Goal: Task Accomplishment & Management: Complete application form

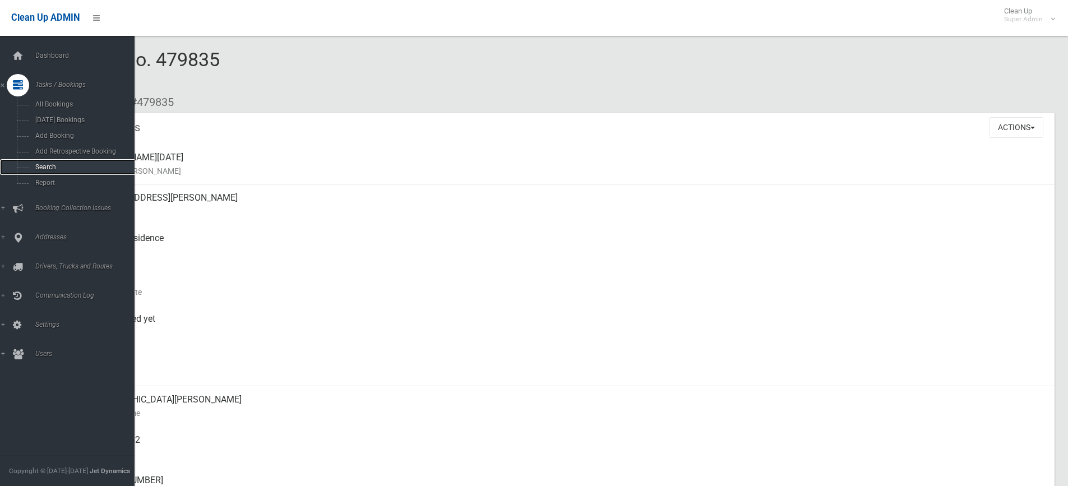
click at [45, 168] on span "Search" at bounding box center [83, 167] width 102 height 8
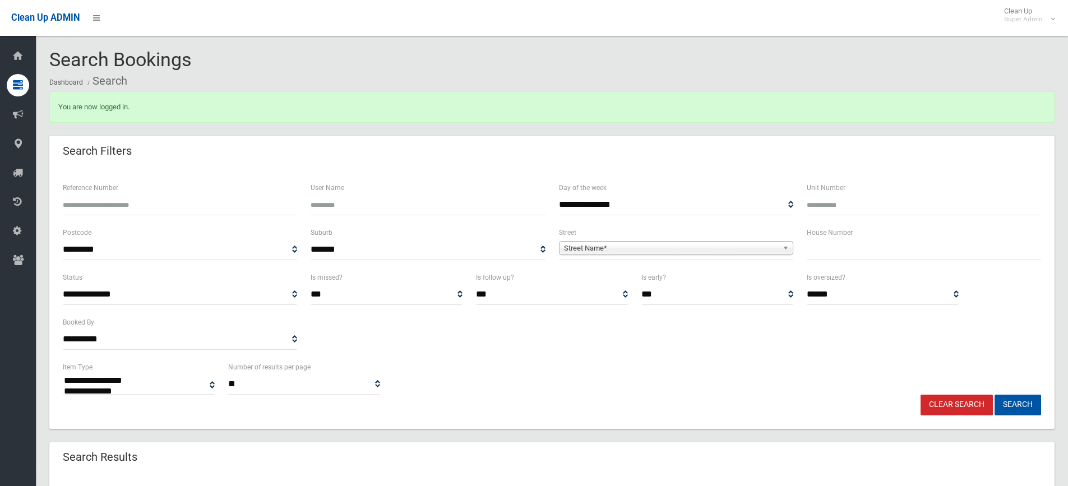
select select
click at [825, 241] on input "text" at bounding box center [924, 249] width 234 height 21
type input "**"
click at [611, 253] on span "Street Name*" at bounding box center [671, 248] width 214 height 13
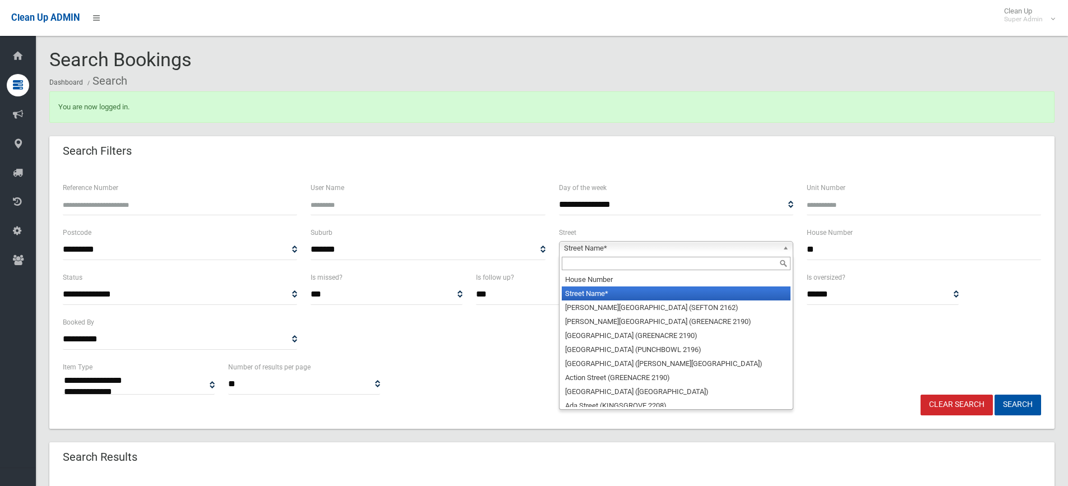
click at [589, 265] on input "text" at bounding box center [676, 263] width 229 height 13
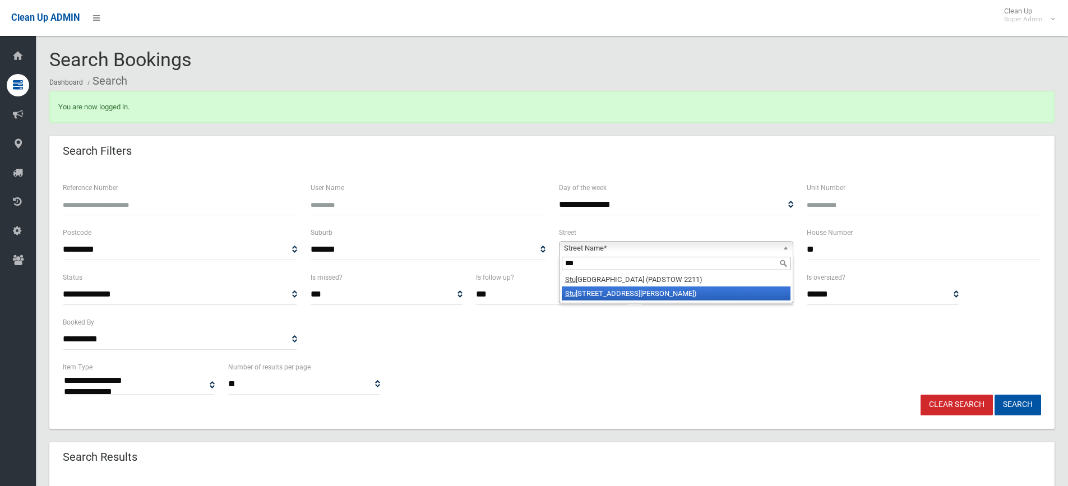
type input "***"
click at [599, 296] on li "Stu rt Avenue (GEORGES HALL 2198)" at bounding box center [676, 294] width 229 height 14
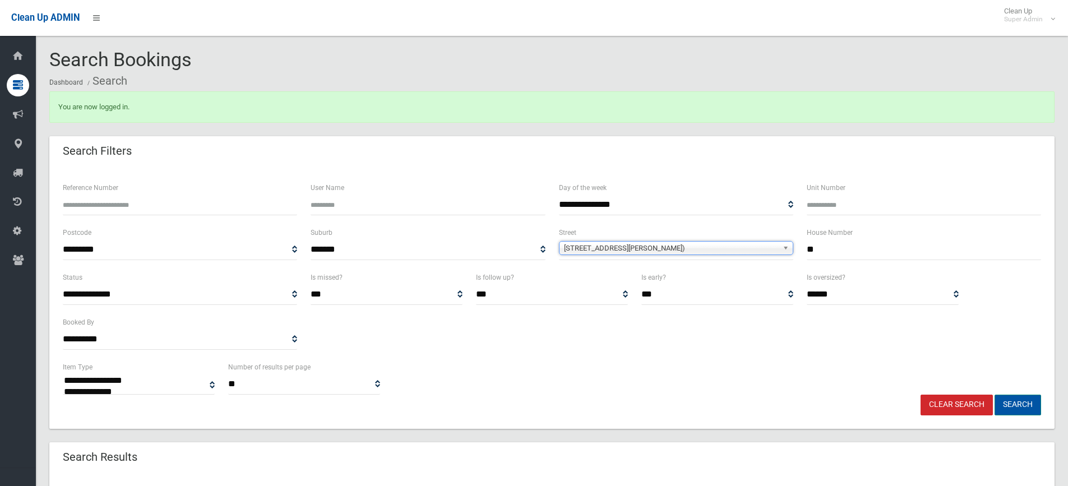
click at [1001, 409] on button "Search" at bounding box center [1018, 405] width 47 height 21
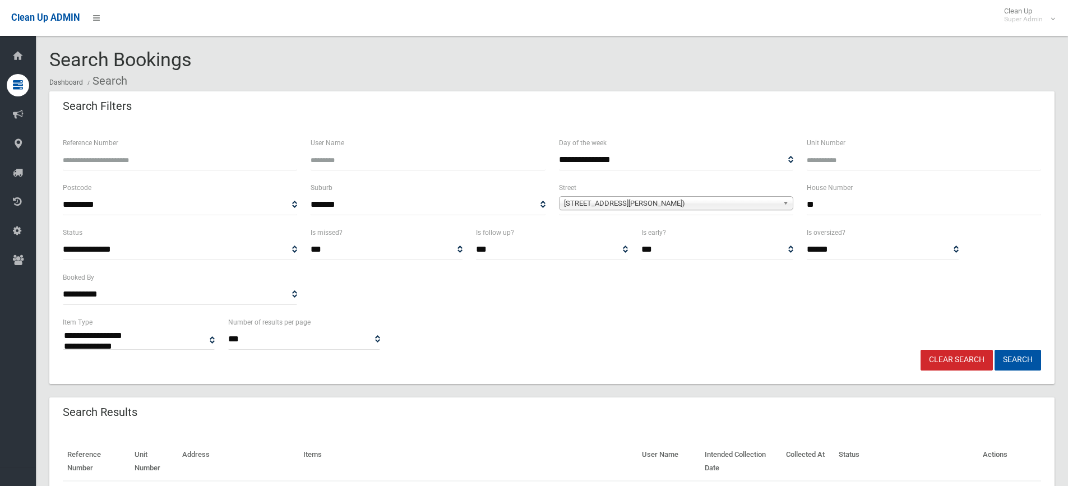
select select
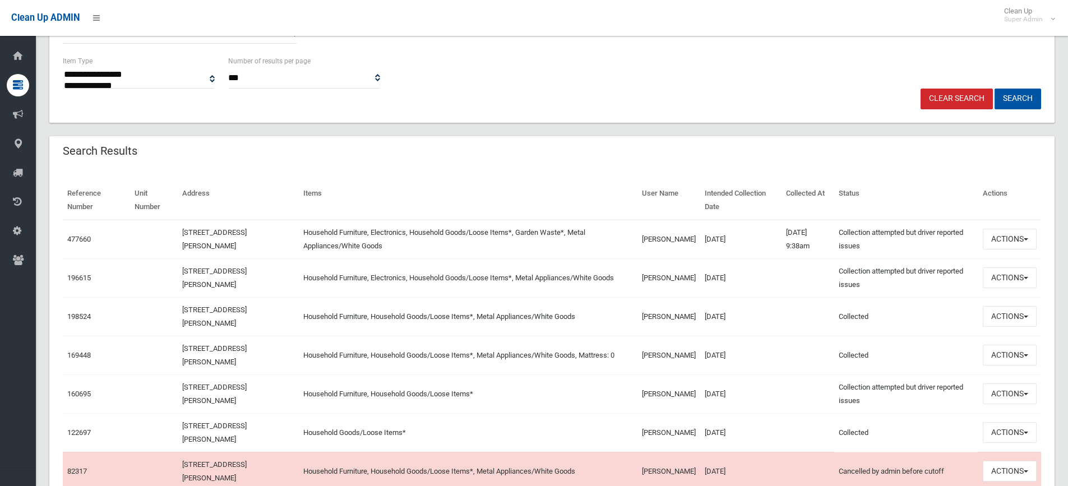
scroll to position [280, 0]
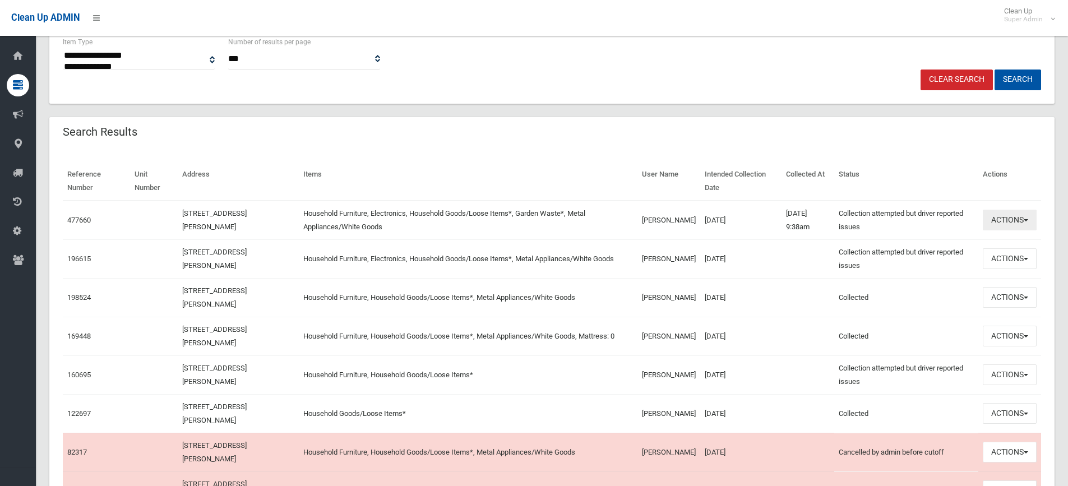
click at [1003, 224] on button "Actions" at bounding box center [1010, 220] width 54 height 21
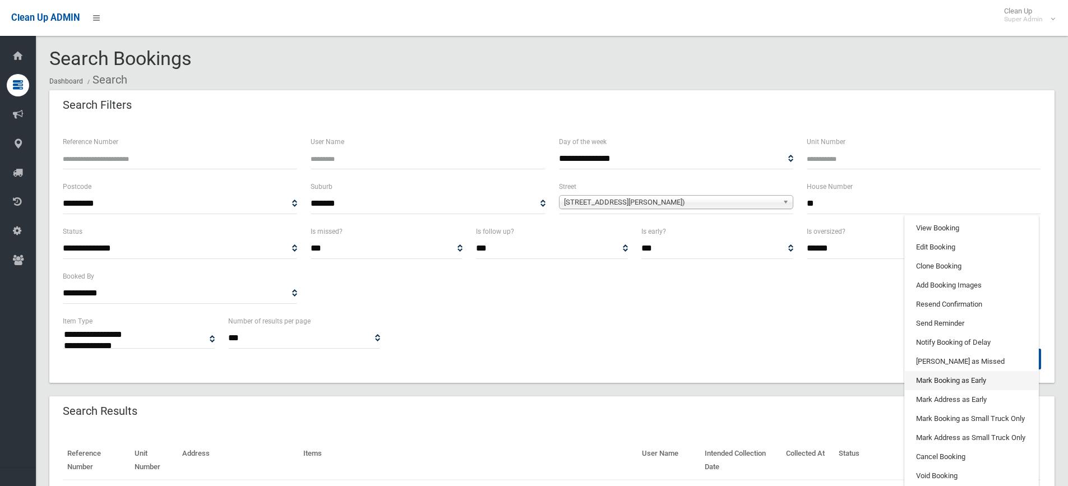
scroll to position [0, 0]
click at [951, 228] on link "View Booking" at bounding box center [971, 229] width 133 height 19
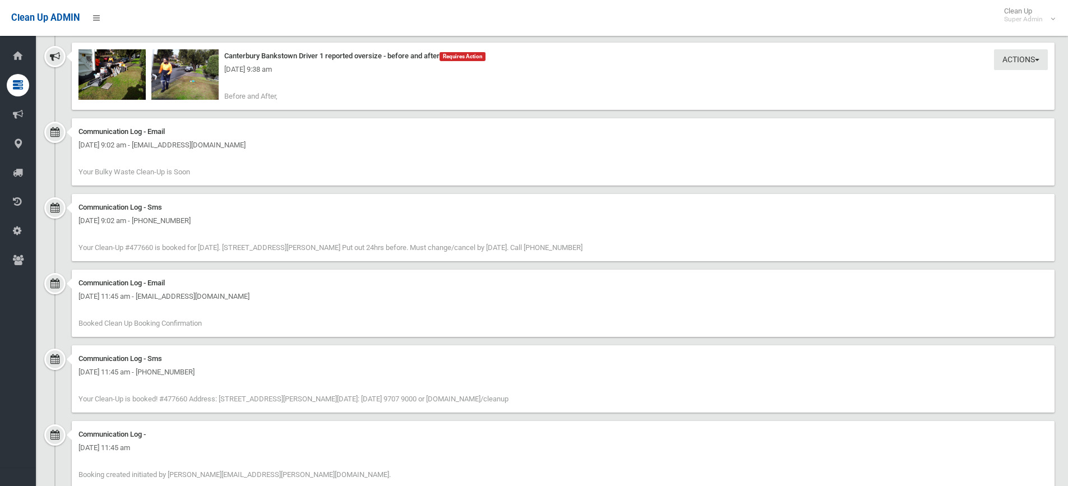
scroll to position [907, 0]
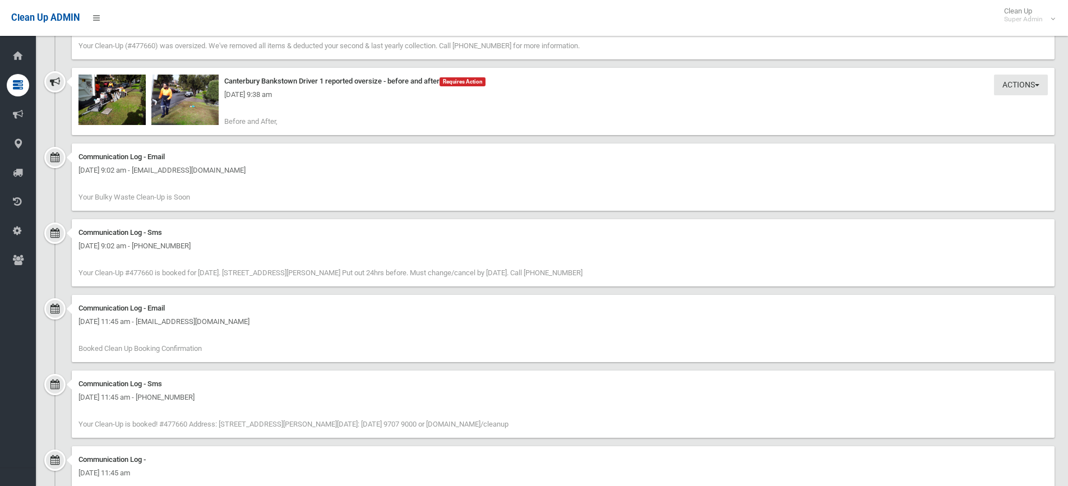
click at [106, 99] on div "Tuesday 19th August 2025 - 9:38 am" at bounding box center [564, 94] width 970 height 13
click at [111, 107] on img at bounding box center [112, 100] width 67 height 50
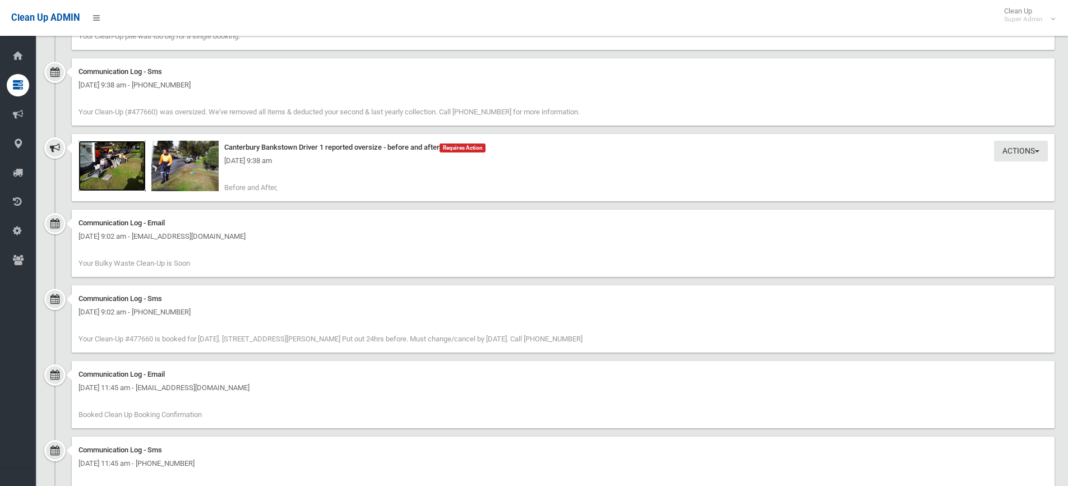
scroll to position [841, 0]
click at [103, 177] on img at bounding box center [112, 165] width 67 height 50
click at [173, 177] on img at bounding box center [184, 165] width 67 height 50
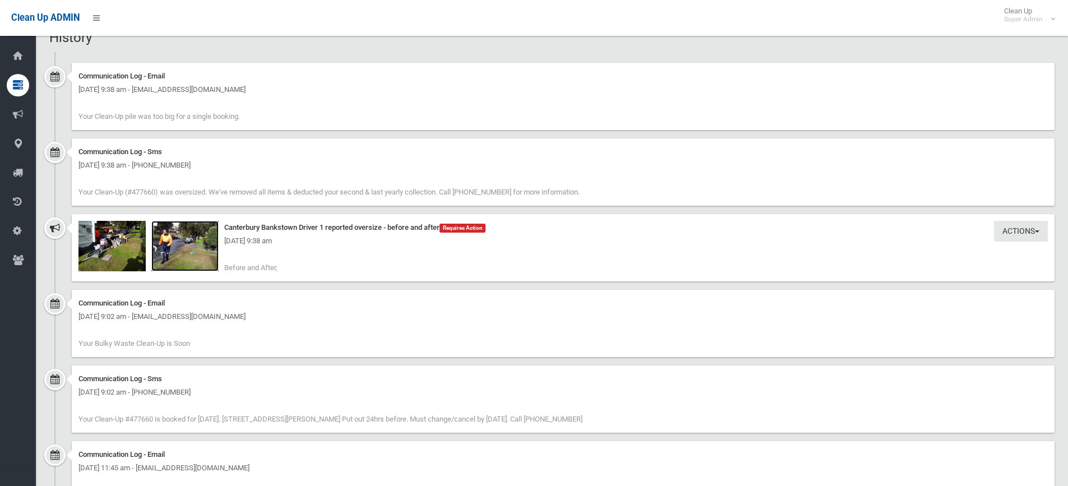
scroll to position [739, 0]
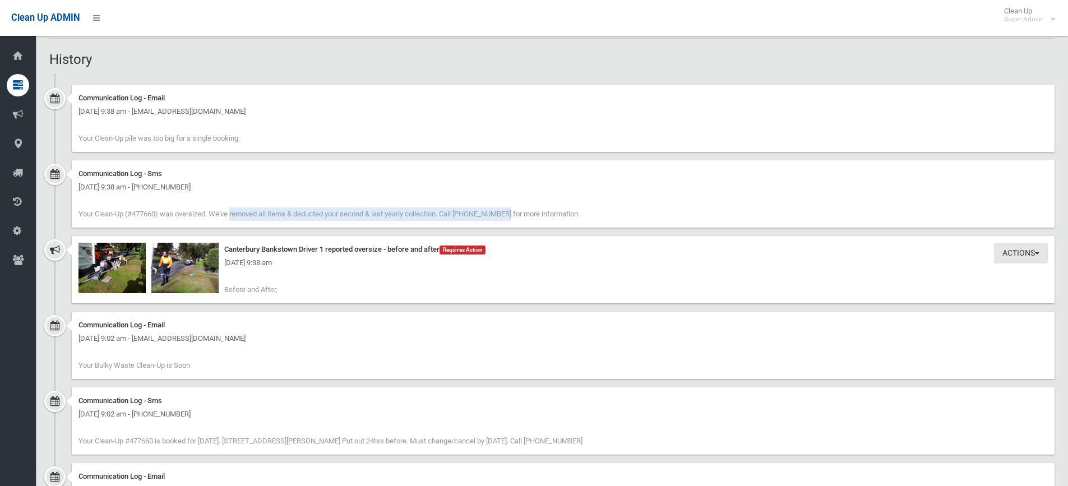
drag, startPoint x: 443, startPoint y: 214, endPoint x: 162, endPoint y: 214, distance: 281.5
click at [162, 214] on span "Your Clean-Up (#477660) was oversized. We've removed all items & deducted your …" at bounding box center [329, 214] width 501 height 8
copy span "was oversized. We've removed all items & deducted your second & last yearly col…"
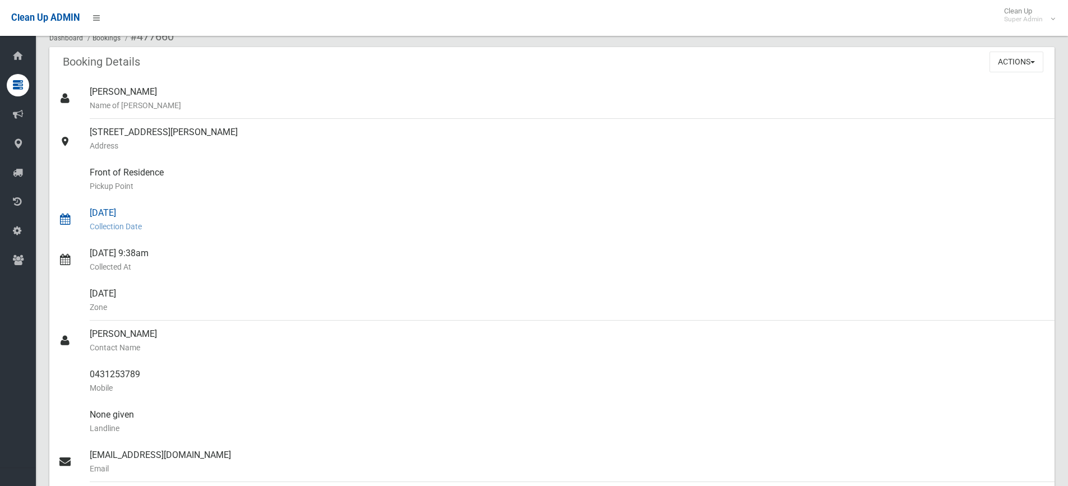
scroll to position [0, 0]
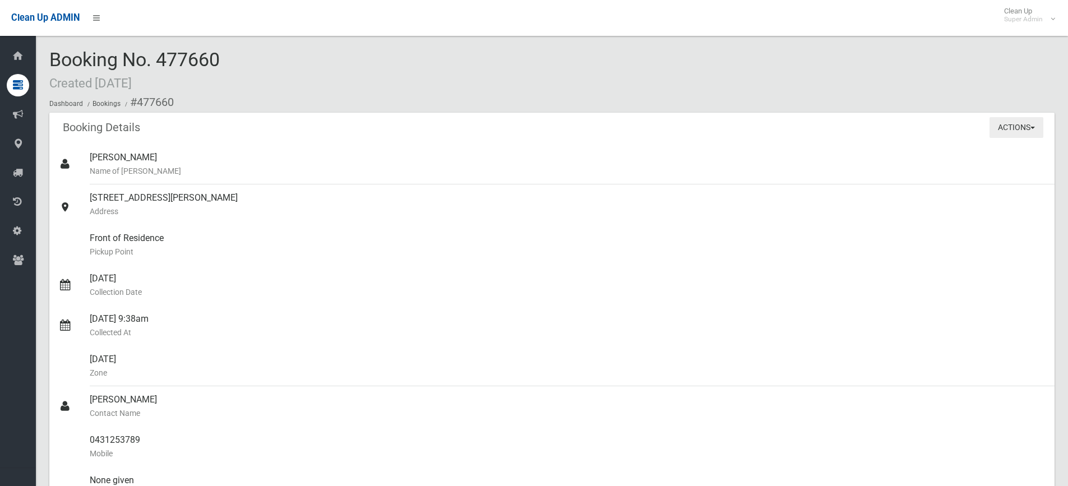
click at [998, 134] on button "Actions" at bounding box center [1017, 127] width 54 height 21
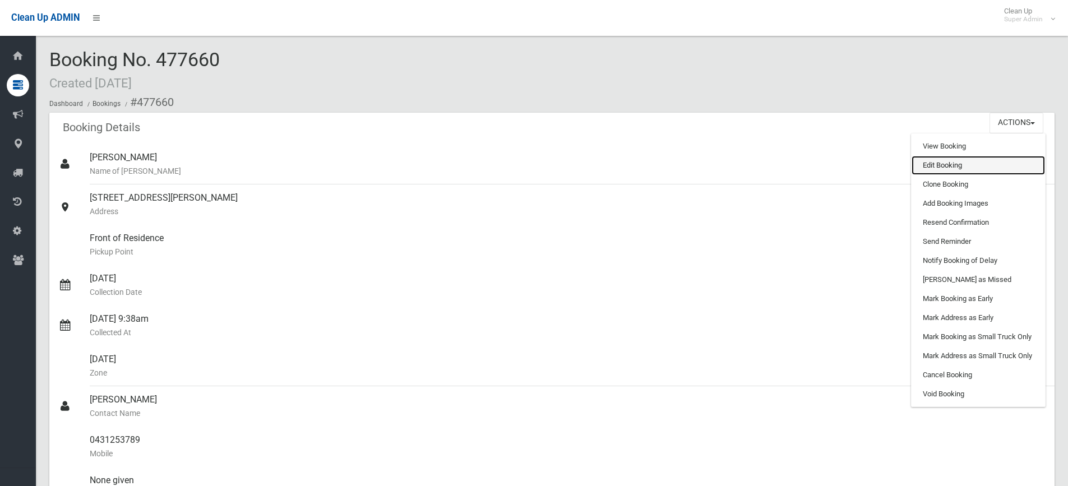
click at [939, 168] on link "Edit Booking" at bounding box center [978, 165] width 133 height 19
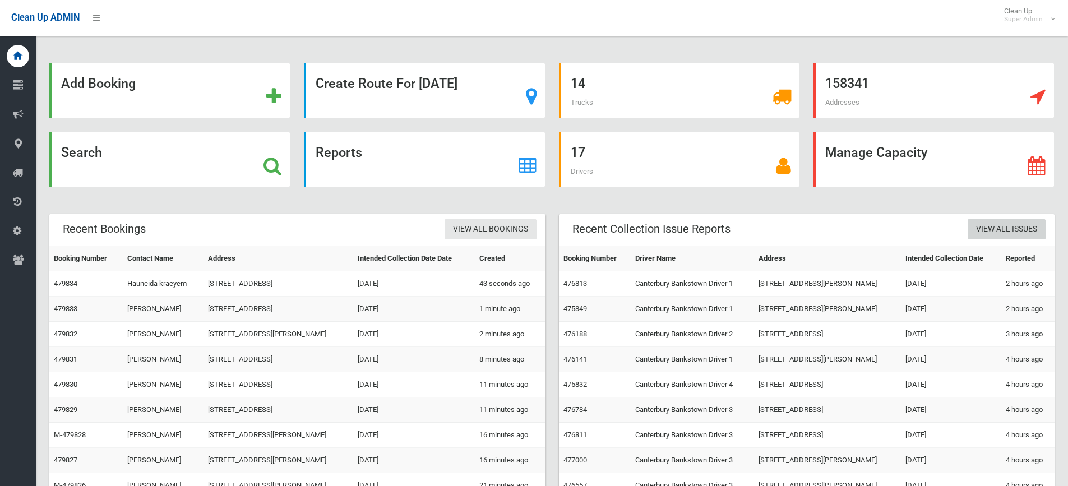
click at [993, 227] on link "View All Issues" at bounding box center [1007, 229] width 78 height 21
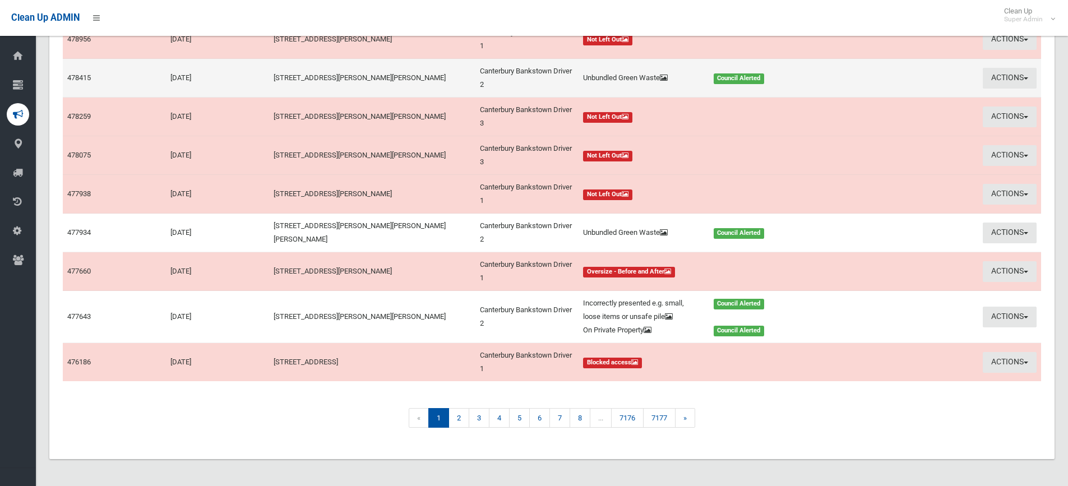
scroll to position [214, 0]
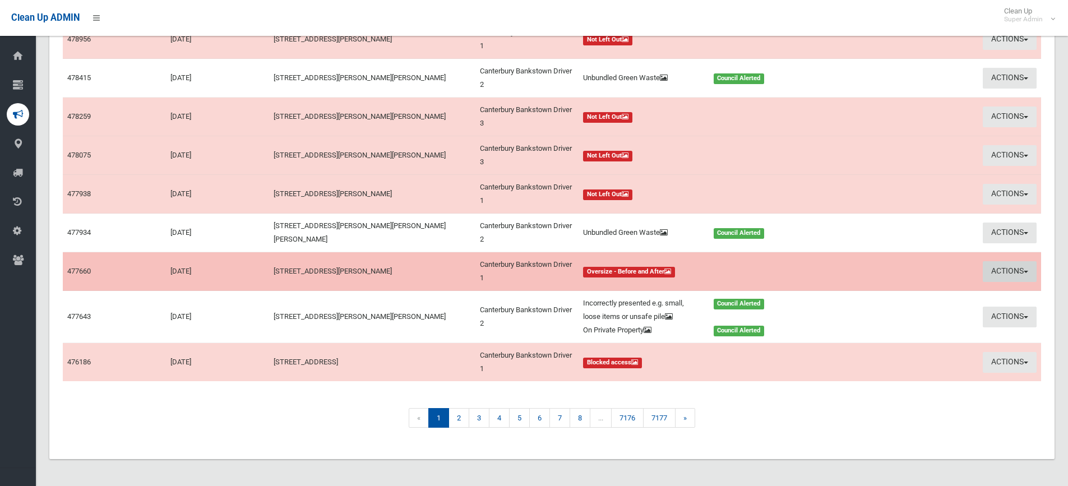
click at [1008, 272] on button "Actions" at bounding box center [1010, 271] width 54 height 21
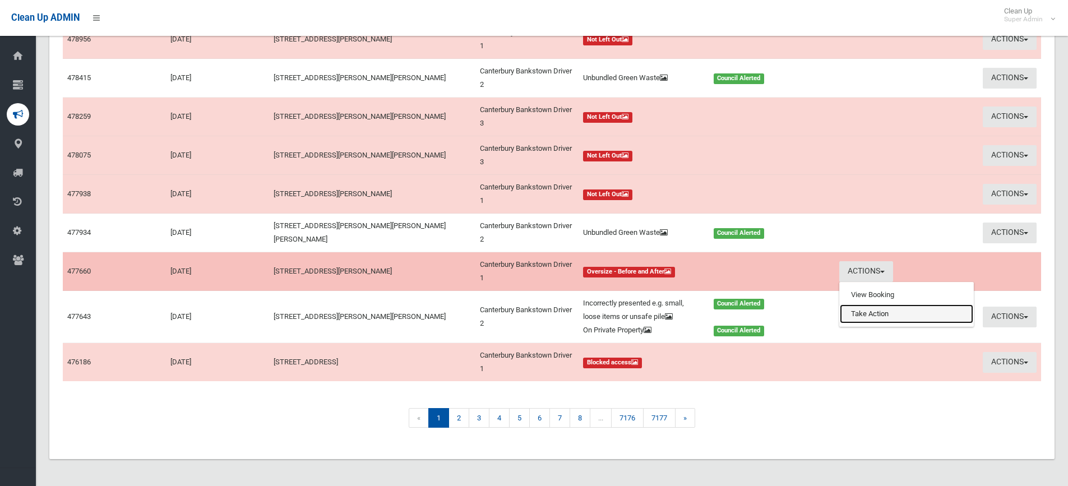
click at [874, 311] on link "Take Action" at bounding box center [906, 314] width 133 height 19
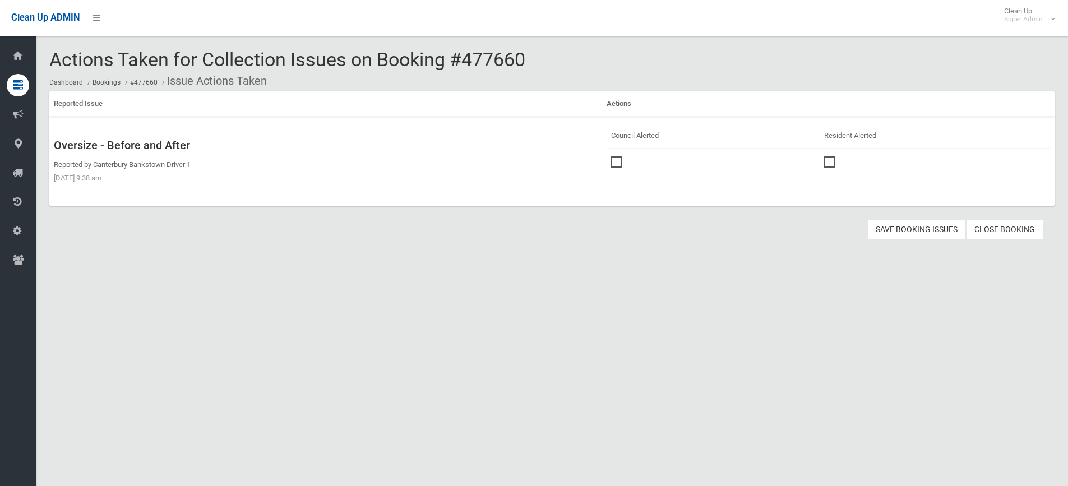
click at [613, 156] on span at bounding box center [619, 156] width 17 height 0
click at [827, 156] on span at bounding box center [832, 156] width 17 height 0
click at [906, 228] on button "Save Booking Issues" at bounding box center [917, 229] width 99 height 21
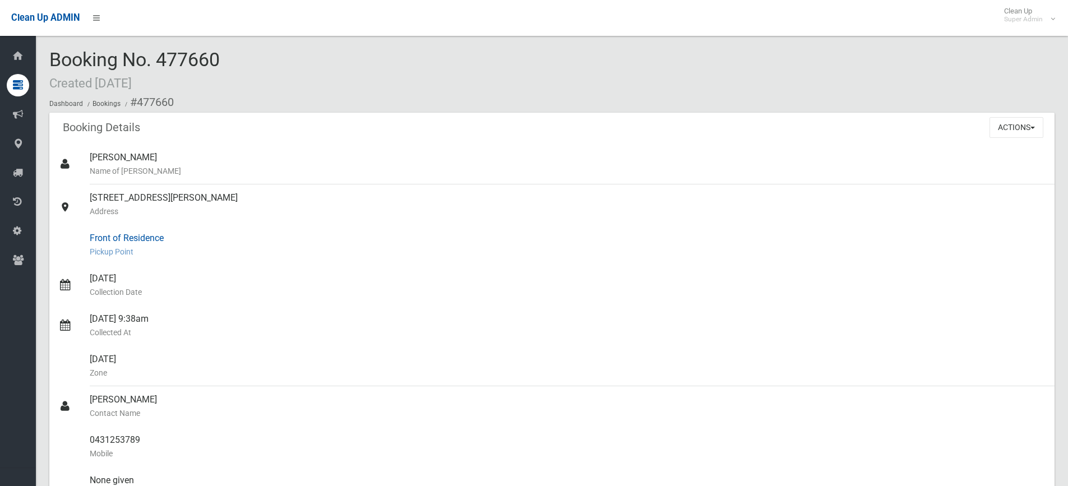
click at [260, 227] on div "Front of Residence [GEOGRAPHIC_DATA]" at bounding box center [568, 245] width 956 height 40
drag, startPoint x: 136, startPoint y: 101, endPoint x: 159, endPoint y: 431, distance: 330.6
copy section "477660 Booking Details Actions View Booking Edit Booking Clone Booking Add Book…"
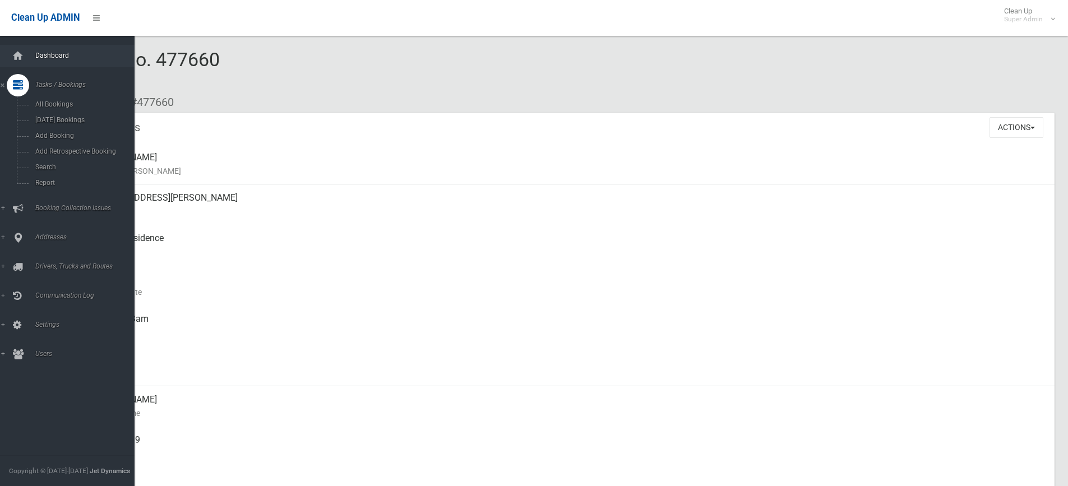
click at [33, 48] on link "Dashboard" at bounding box center [71, 56] width 143 height 22
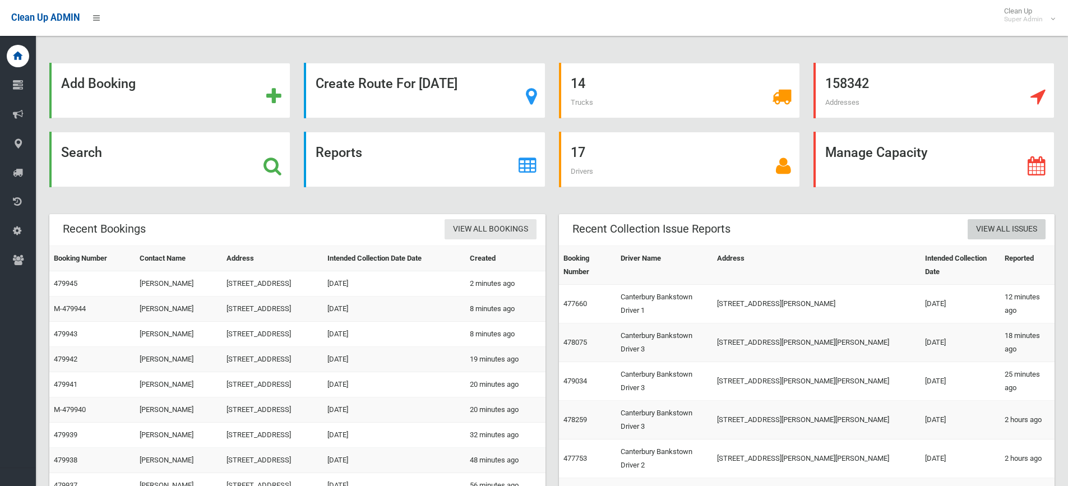
click at [1010, 235] on link "View All Issues" at bounding box center [1007, 229] width 78 height 21
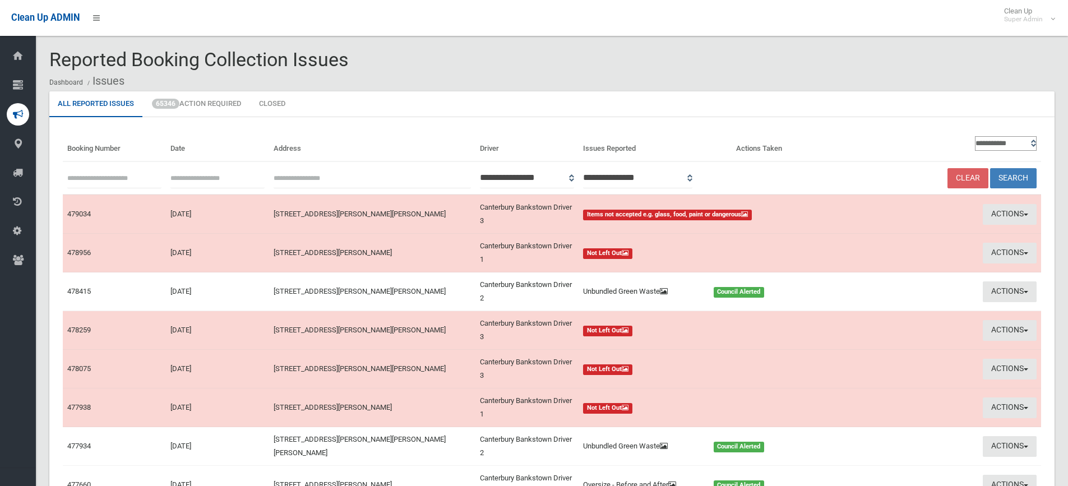
click at [97, 181] on input "text" at bounding box center [114, 178] width 94 height 21
type input "******"
click at [990, 168] on button "Search" at bounding box center [1013, 178] width 47 height 21
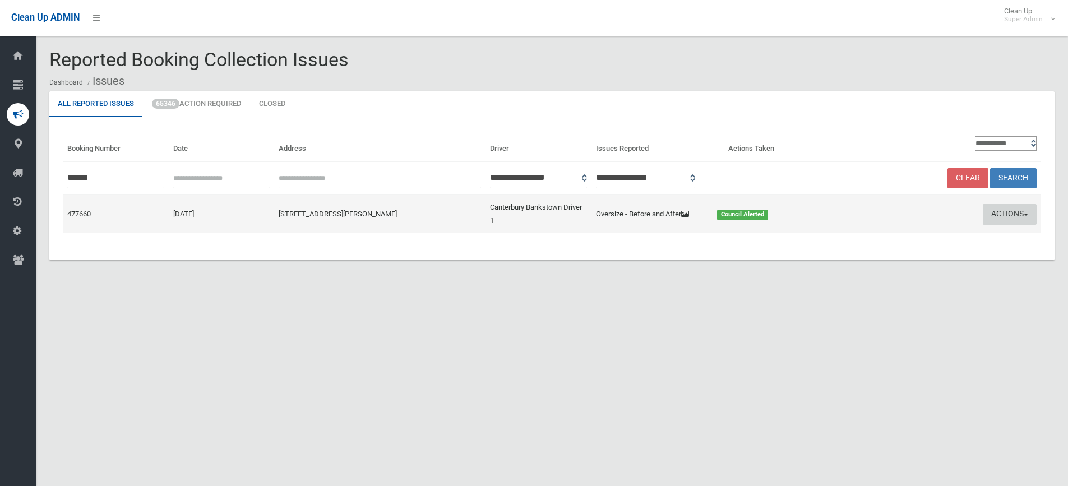
click at [1008, 222] on button "Actions" at bounding box center [1010, 214] width 54 height 21
click at [874, 259] on link "Edit Actions Taken" at bounding box center [901, 256] width 133 height 19
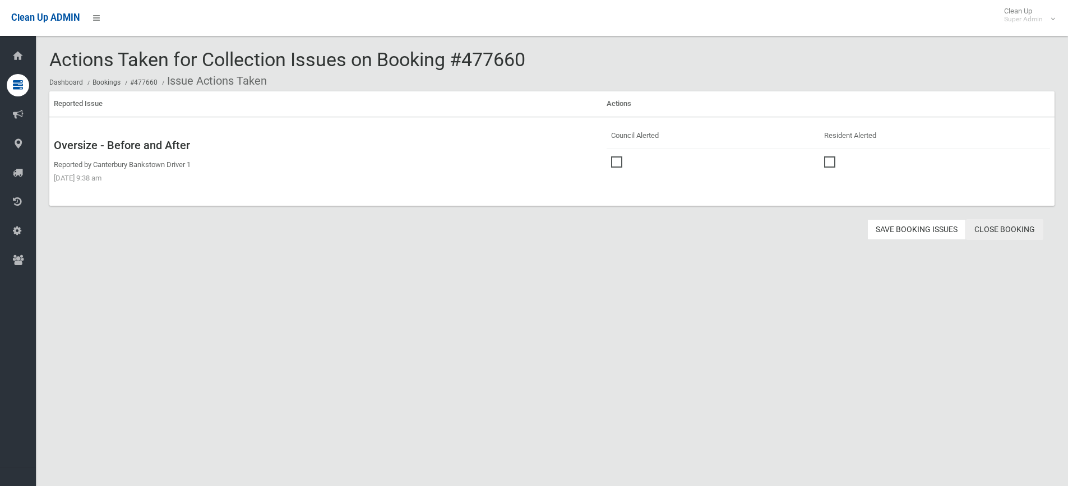
click at [989, 232] on link "Close Booking" at bounding box center [1004, 229] width 77 height 21
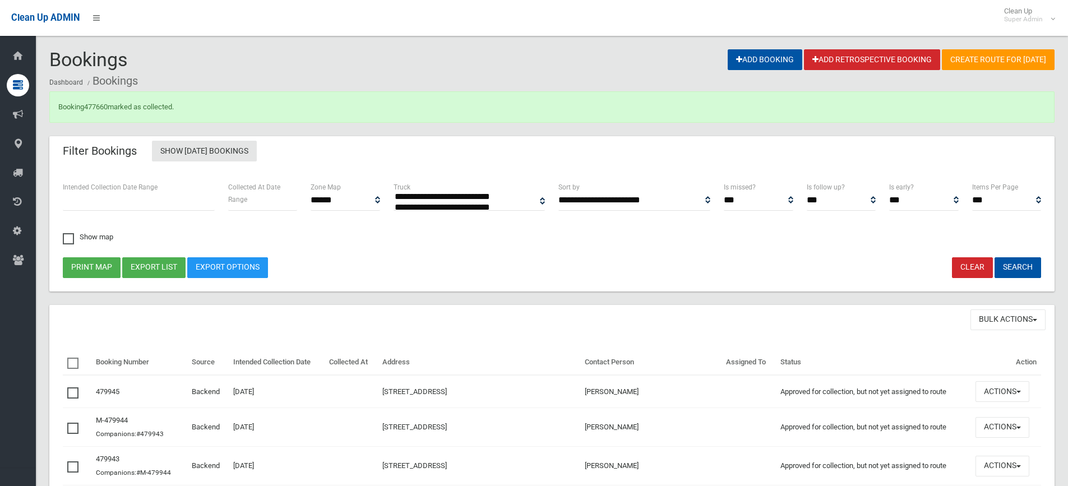
select select
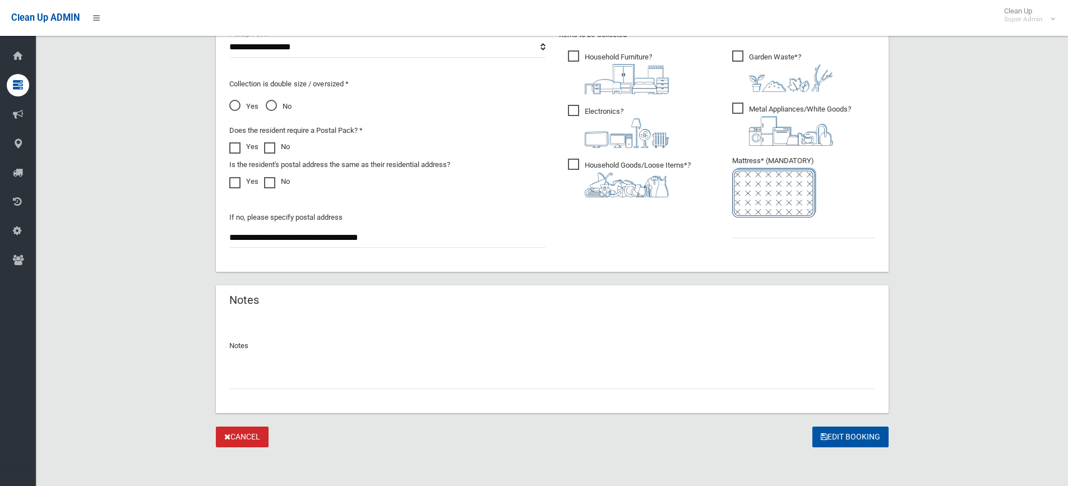
scroll to position [624, 0]
click at [746, 232] on input "text" at bounding box center [803, 226] width 143 height 21
type input "*"
click at [589, 358] on div at bounding box center [552, 373] width 646 height 30
click at [517, 373] on input "text" at bounding box center [552, 377] width 646 height 21
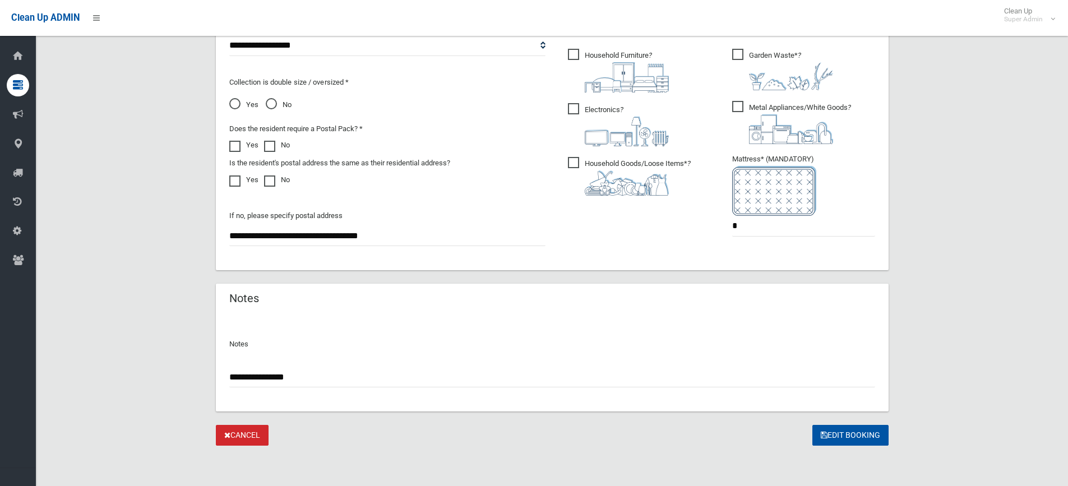
paste input "********"
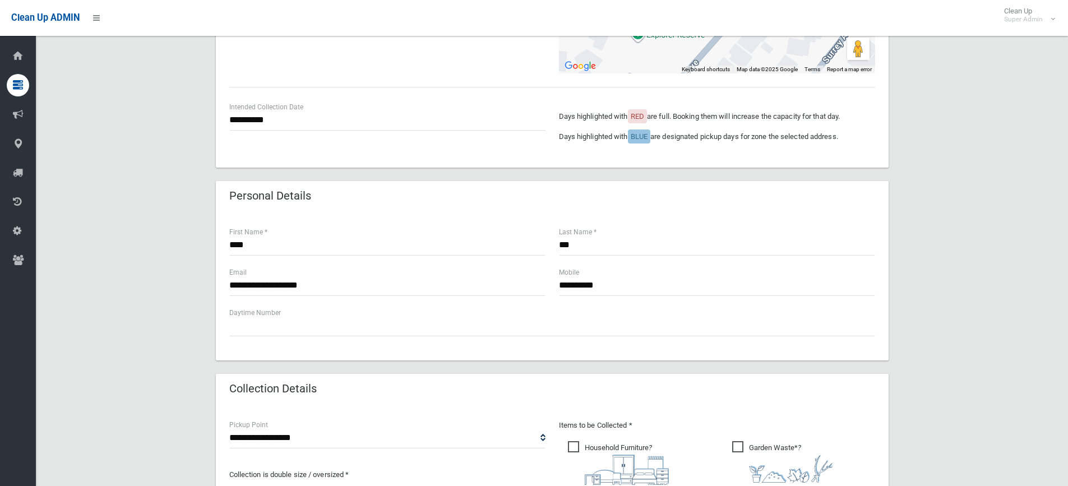
scroll to position [0, 0]
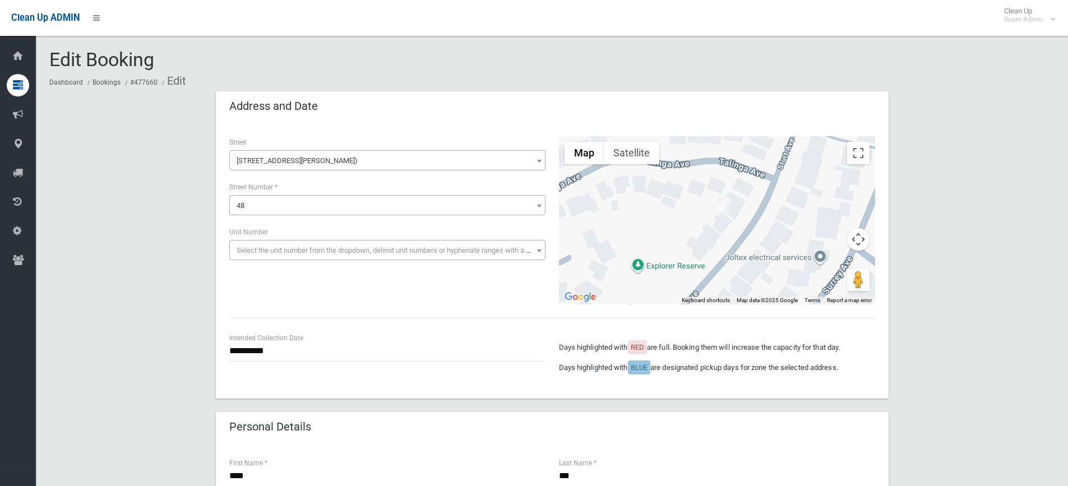
type input "**********"
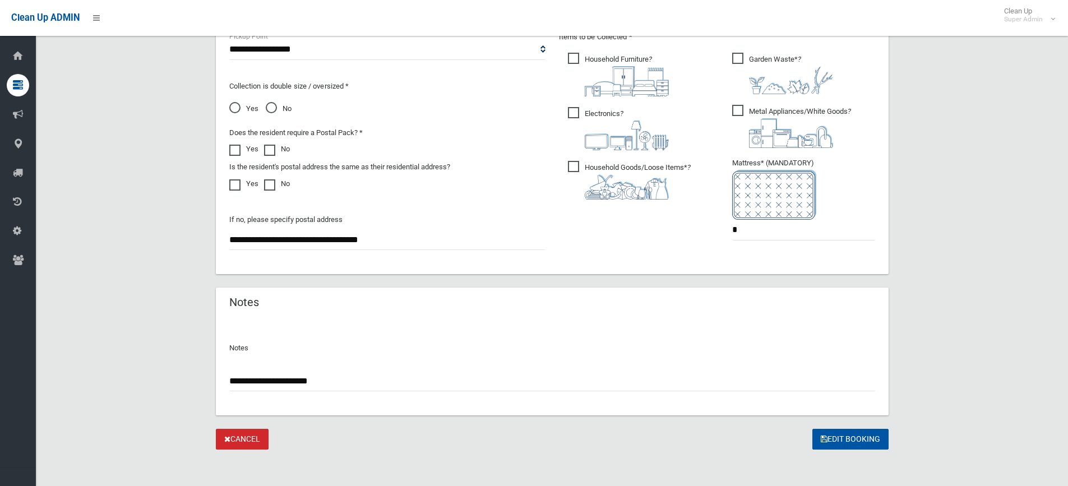
scroll to position [624, 0]
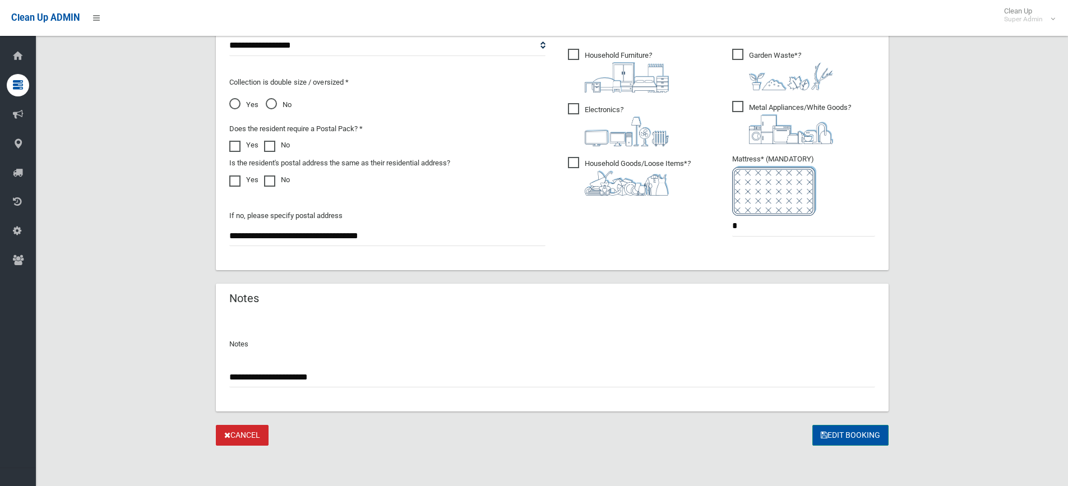
click at [837, 438] on button "Edit Booking" at bounding box center [851, 435] width 76 height 21
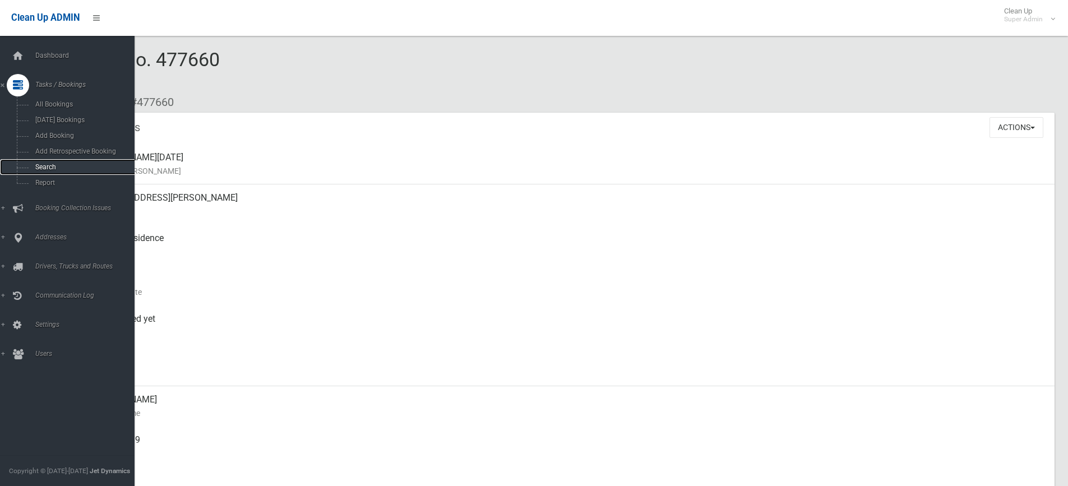
click at [49, 164] on span "Search" at bounding box center [83, 167] width 102 height 8
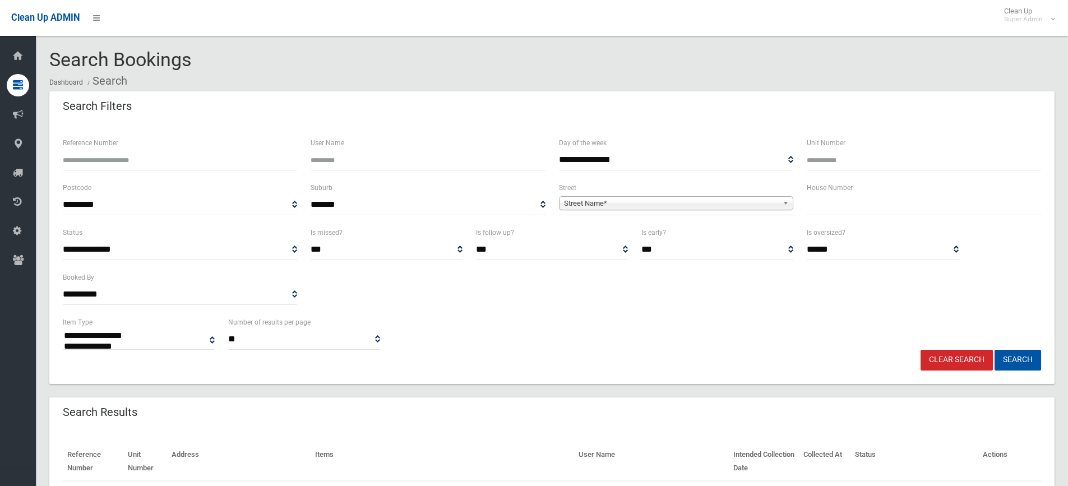
select select
click at [856, 208] on input "text" at bounding box center [924, 205] width 234 height 21
type input "*"
click at [574, 209] on span "Street Name*" at bounding box center [671, 203] width 214 height 13
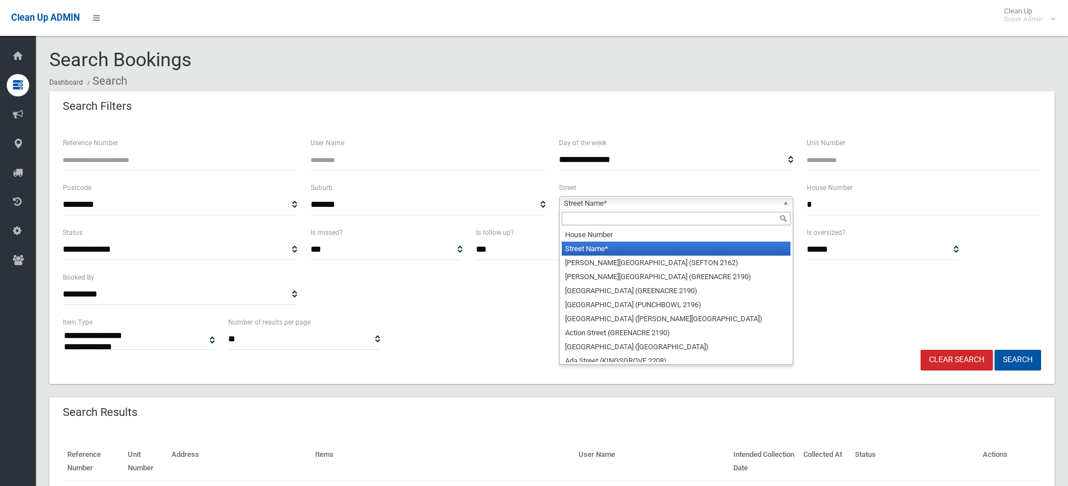
click at [573, 217] on input "text" at bounding box center [676, 218] width 229 height 13
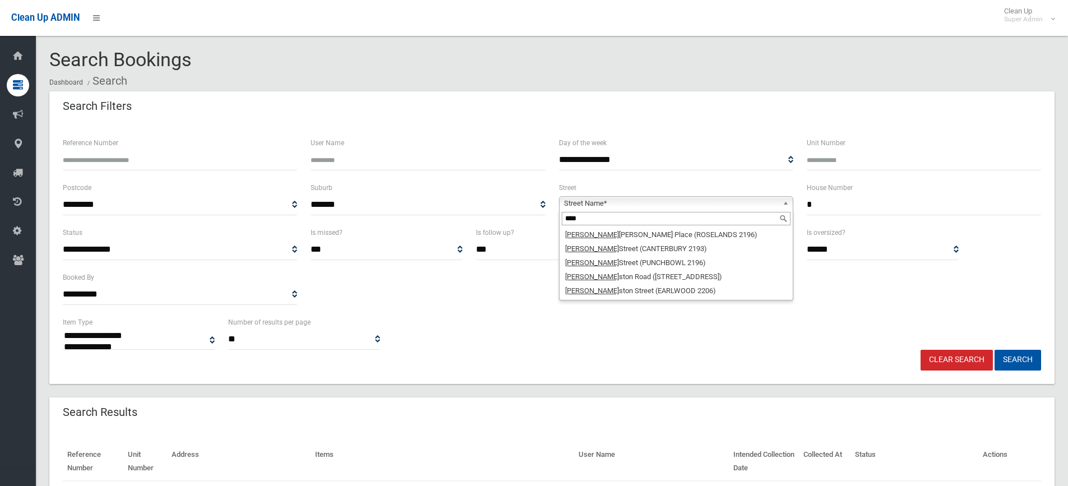
type input "****"
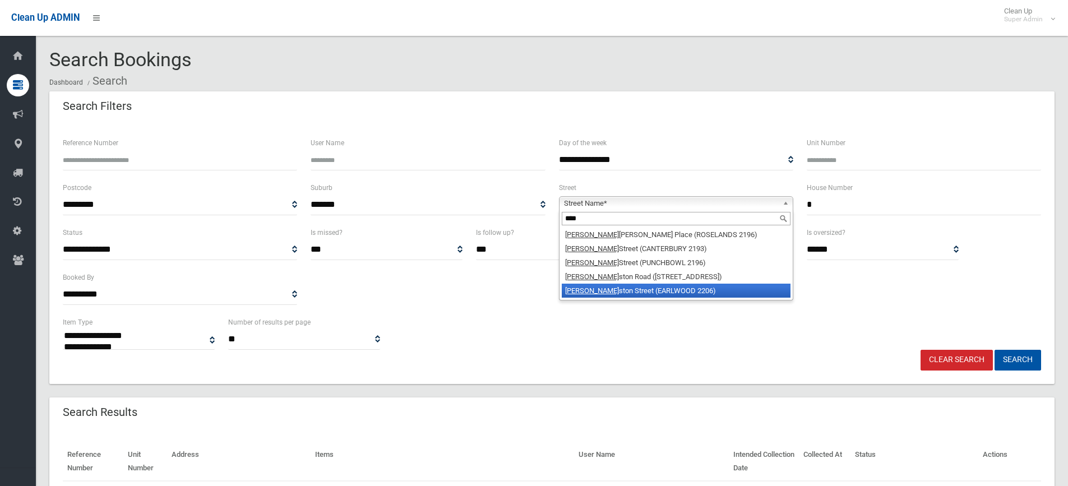
click at [666, 293] on li "John ston Street (EARLWOOD 2206)" at bounding box center [676, 291] width 229 height 14
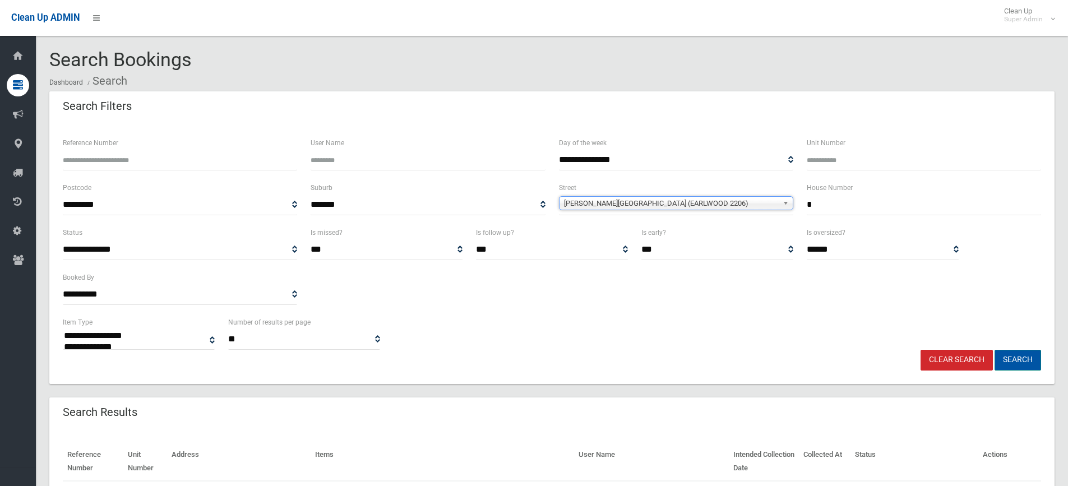
click at [1019, 360] on button "Search" at bounding box center [1018, 360] width 47 height 21
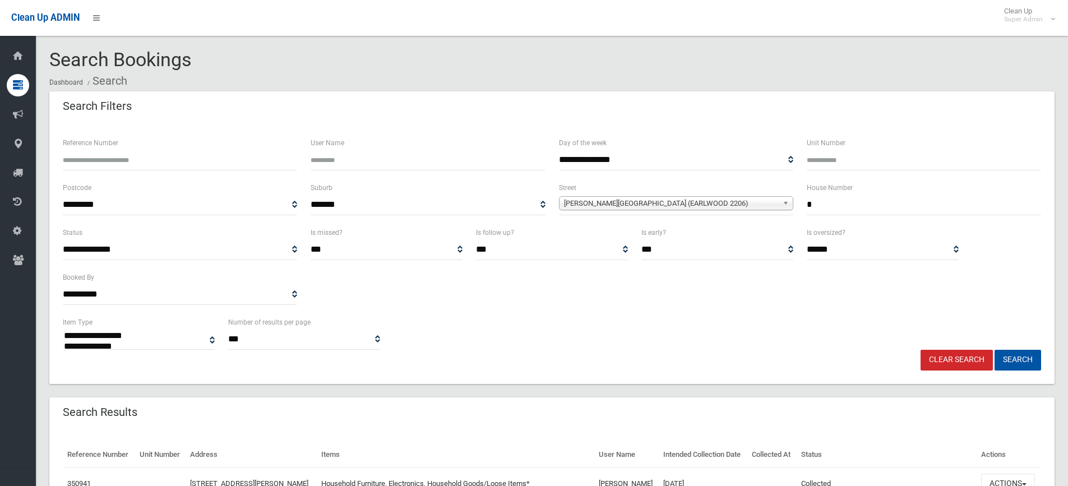
select select
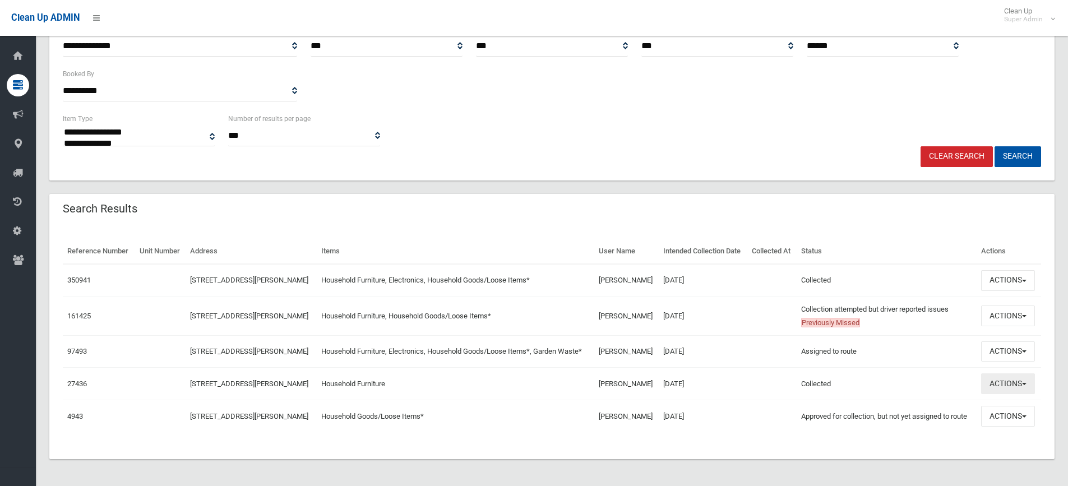
click at [1011, 394] on button "Actions" at bounding box center [1008, 384] width 54 height 21
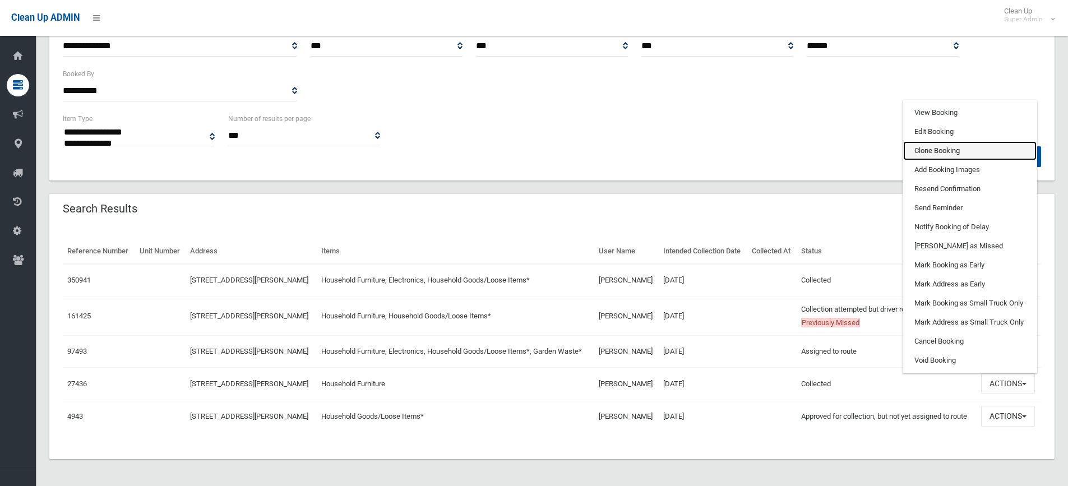
click at [941, 155] on link "Clone Booking" at bounding box center [970, 150] width 133 height 19
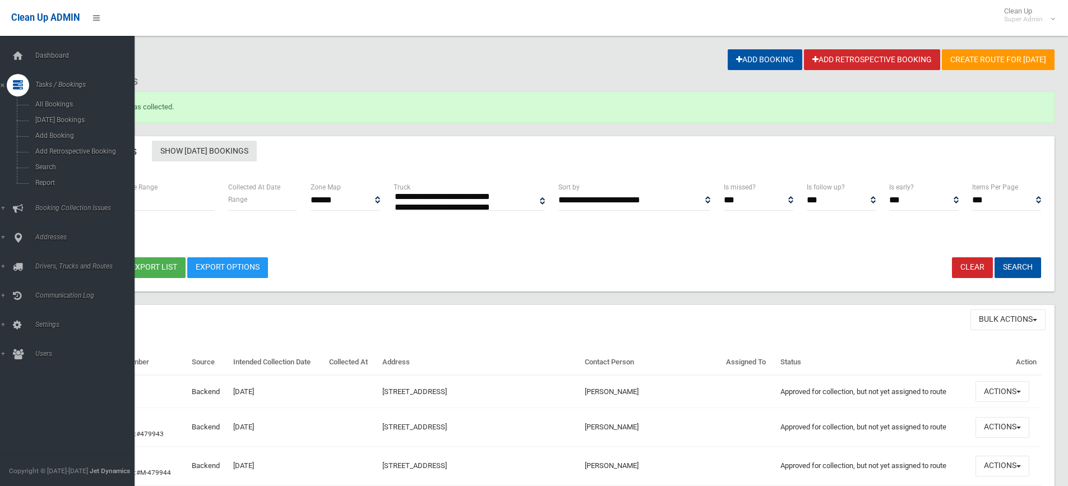
select select
click at [50, 232] on link "Addresses" at bounding box center [71, 238] width 143 height 22
click at [70, 161] on span "All Addresses" at bounding box center [83, 163] width 102 height 8
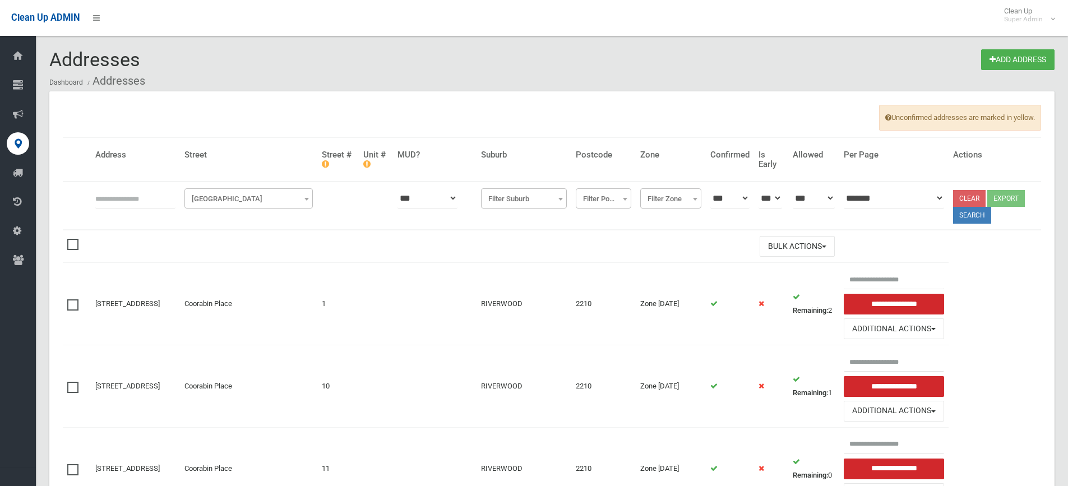
click at [121, 193] on input "text" at bounding box center [135, 198] width 80 height 21
type input "*"
drag, startPoint x: 242, startPoint y: 198, endPoint x: 233, endPoint y: 208, distance: 13.5
click at [242, 198] on span "[GEOGRAPHIC_DATA]" at bounding box center [248, 199] width 123 height 16
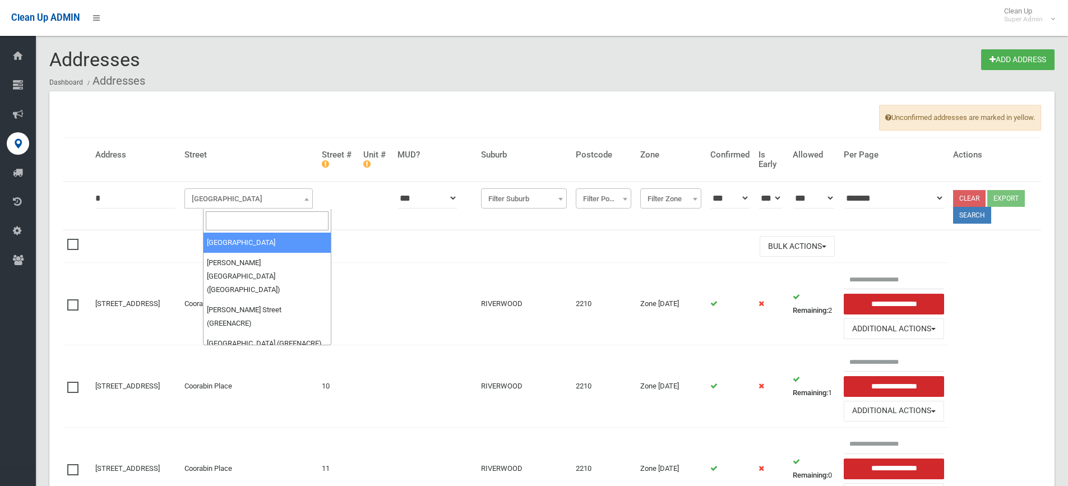
click at [225, 222] on input "search" at bounding box center [267, 220] width 123 height 19
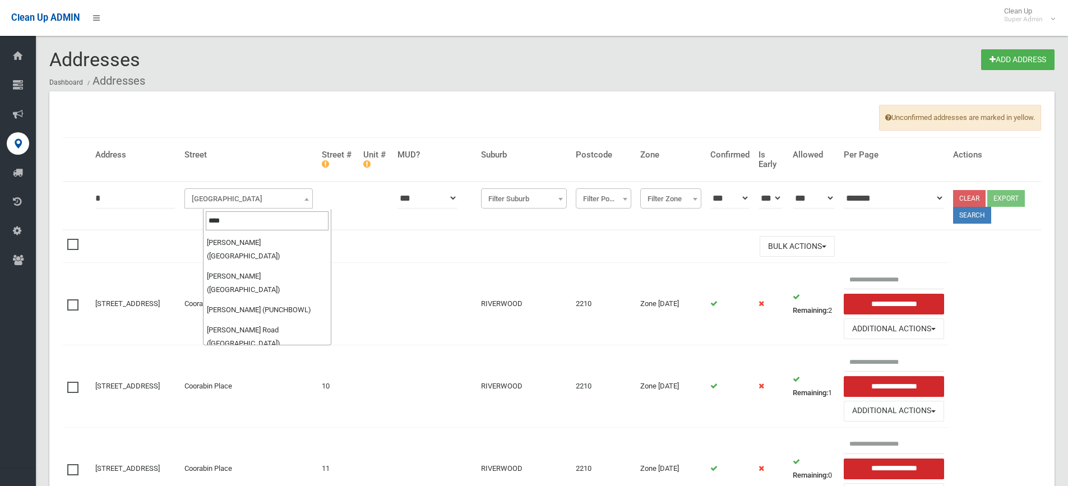
type input "****"
select select "***"
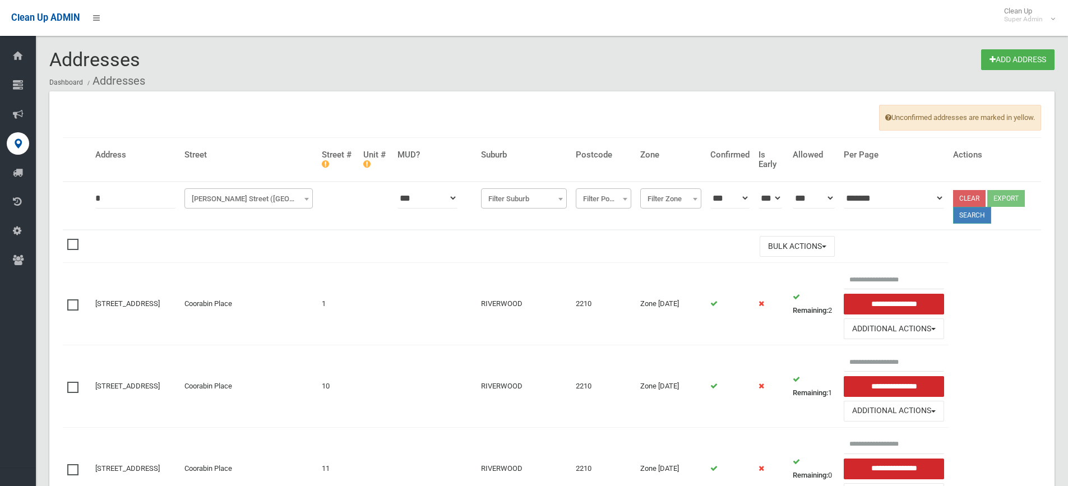
click at [970, 214] on button "Search" at bounding box center [972, 215] width 38 height 17
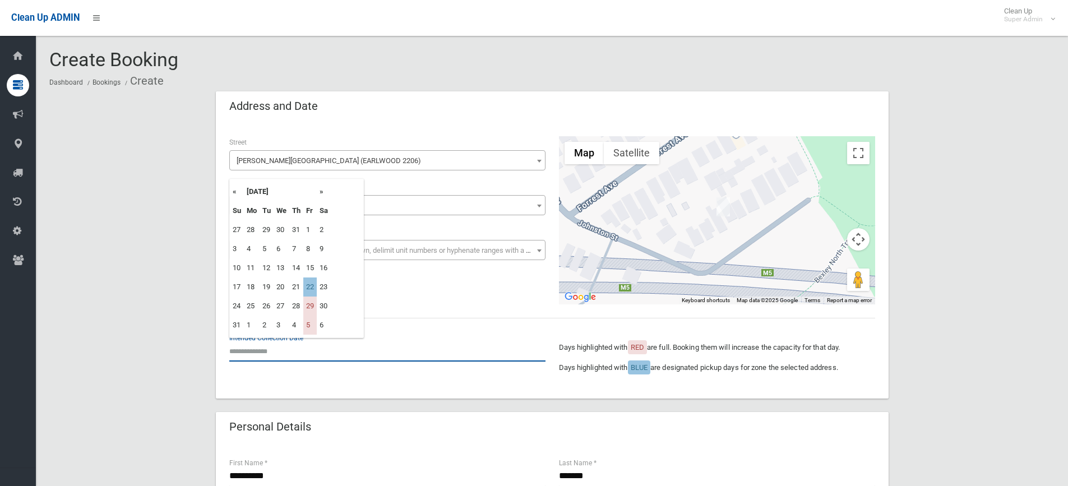
click at [284, 347] on input "text" at bounding box center [387, 351] width 316 height 21
click at [322, 193] on th "»" at bounding box center [324, 191] width 14 height 19
click at [312, 291] on td "26" at bounding box center [309, 287] width 13 height 19
type input "**********"
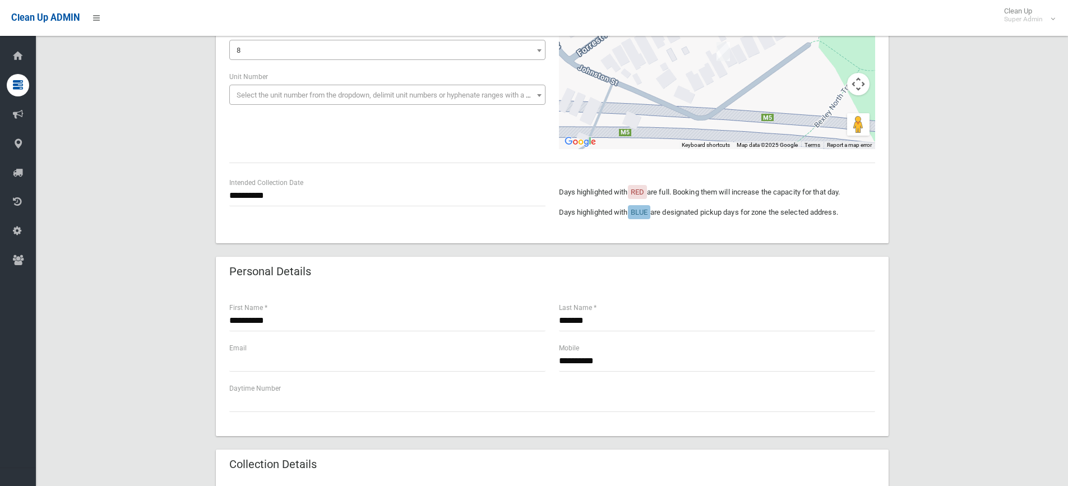
scroll to position [224, 0]
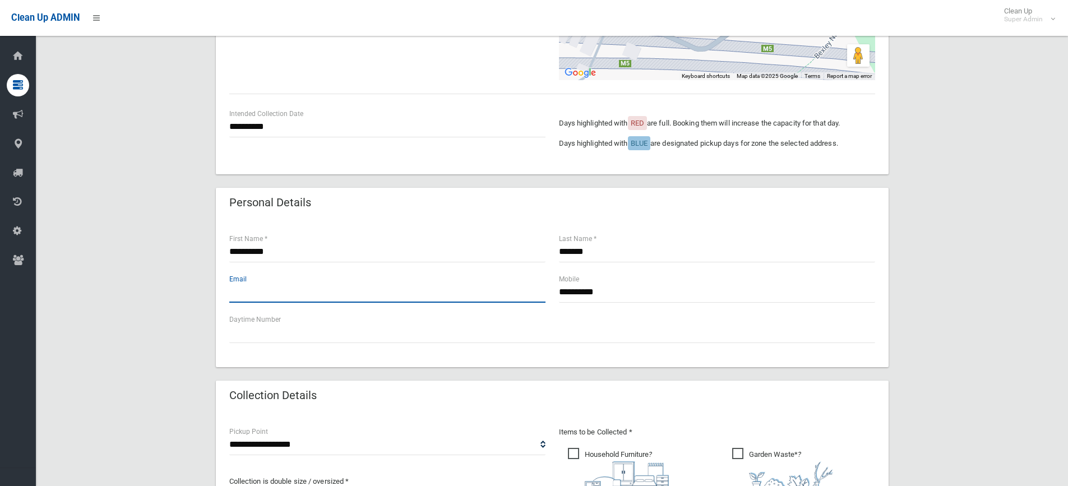
click at [261, 286] on input "text" at bounding box center [387, 292] width 316 height 21
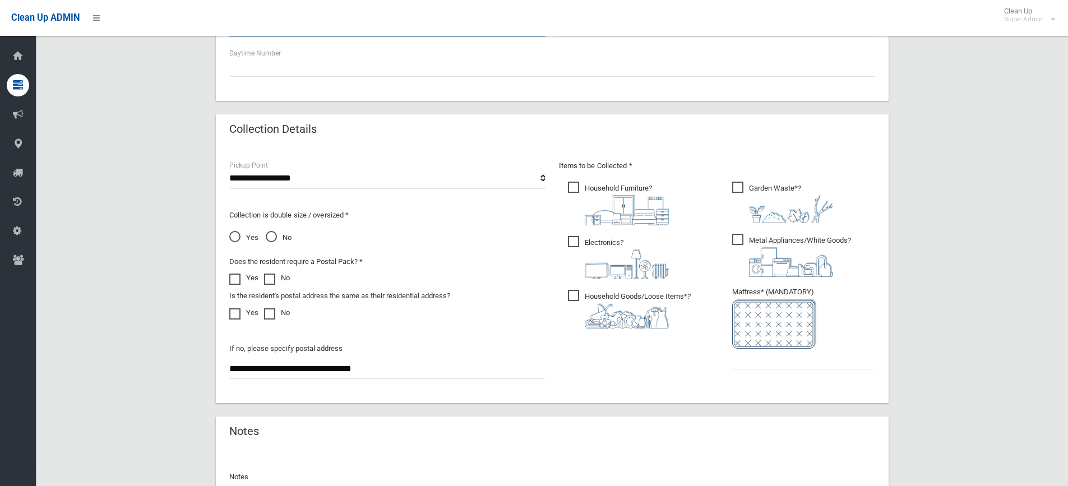
scroll to position [505, 0]
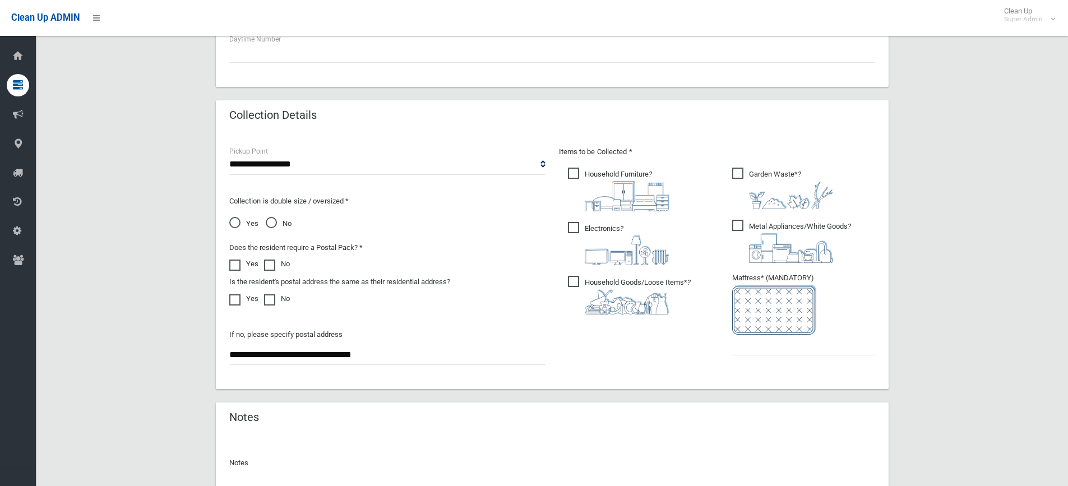
type input "**********"
click at [607, 227] on span "Electronics ?" at bounding box center [618, 243] width 101 height 43
click at [615, 283] on span "Household Goods/Loose Items* ?" at bounding box center [629, 295] width 123 height 39
click at [767, 177] on span "Garden Waste* ?" at bounding box center [782, 189] width 101 height 42
click at [744, 225] on span "Metal Appliances/White Goods ?" at bounding box center [791, 241] width 119 height 43
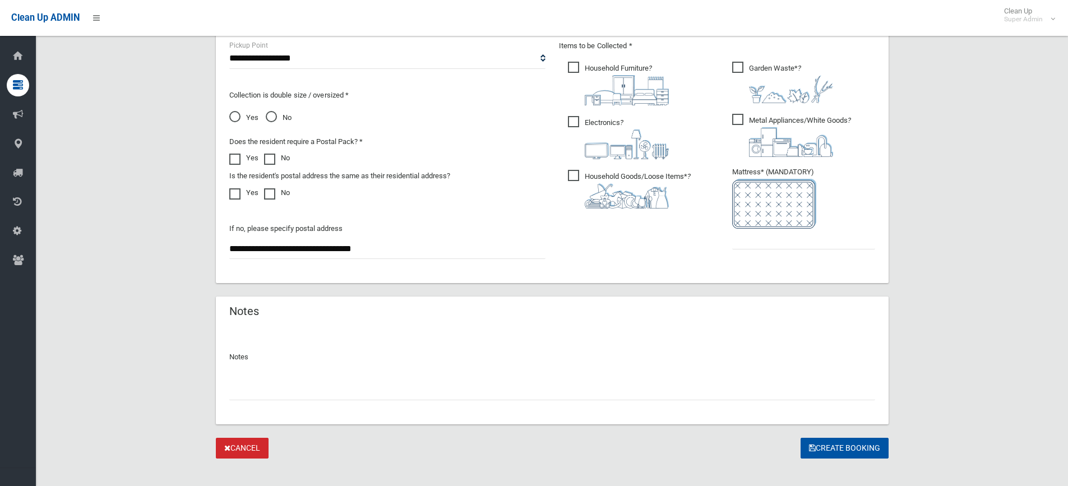
scroll to position [624, 0]
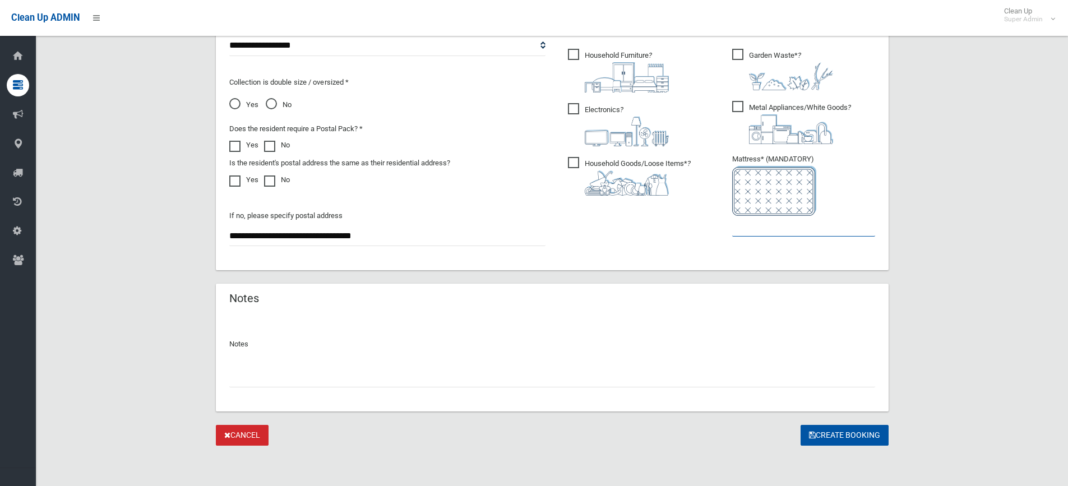
click at [771, 223] on input "text" at bounding box center [803, 226] width 143 height 21
type input "*"
click at [394, 382] on input "text" at bounding box center [552, 377] width 646 height 21
type input "**********"
click at [833, 431] on button "Create Booking" at bounding box center [845, 435] width 88 height 21
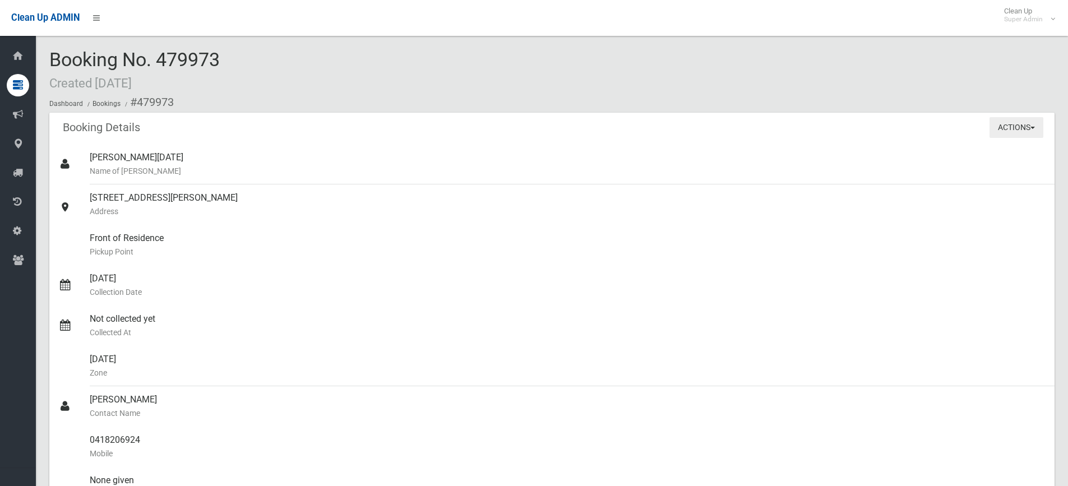
click at [1001, 123] on button "Actions" at bounding box center [1017, 127] width 54 height 21
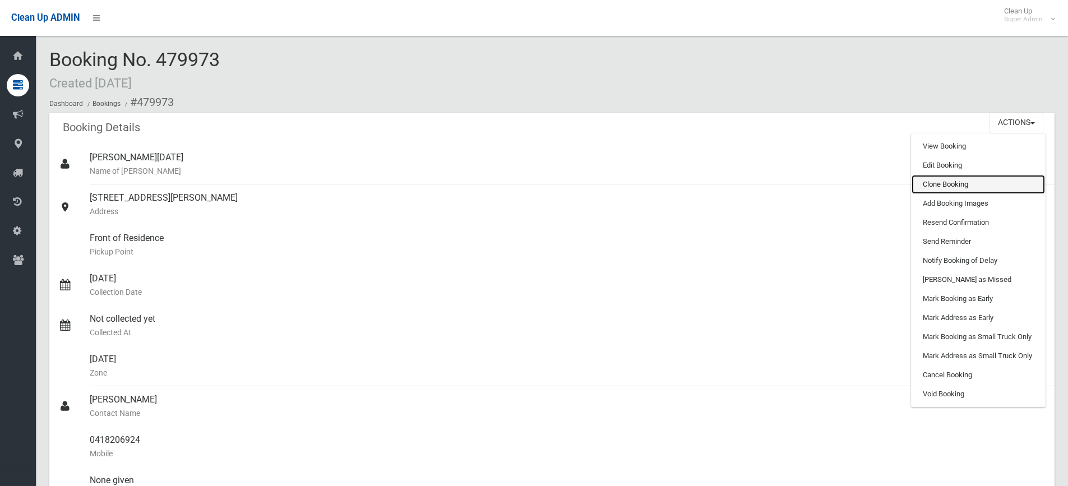
click at [940, 182] on link "Clone Booking" at bounding box center [978, 184] width 133 height 19
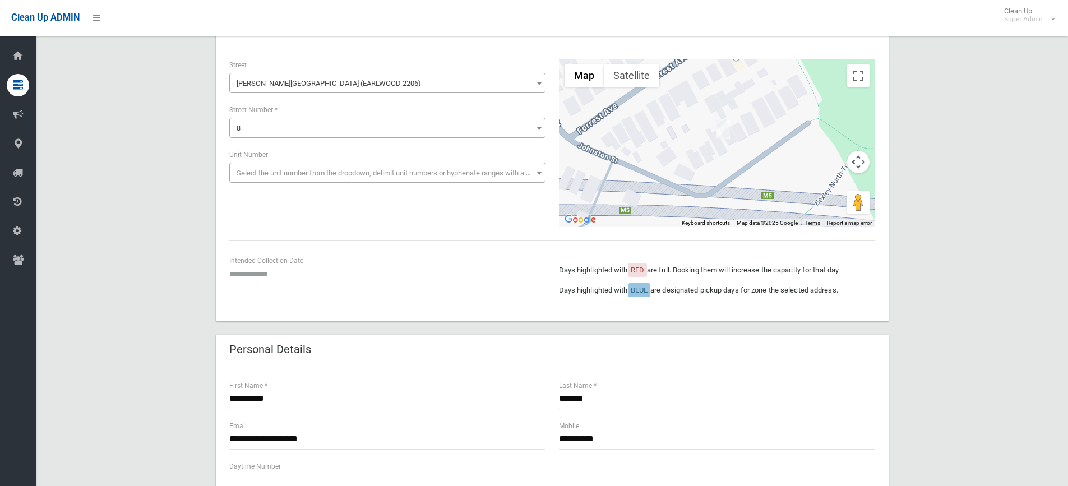
scroll to position [56, 0]
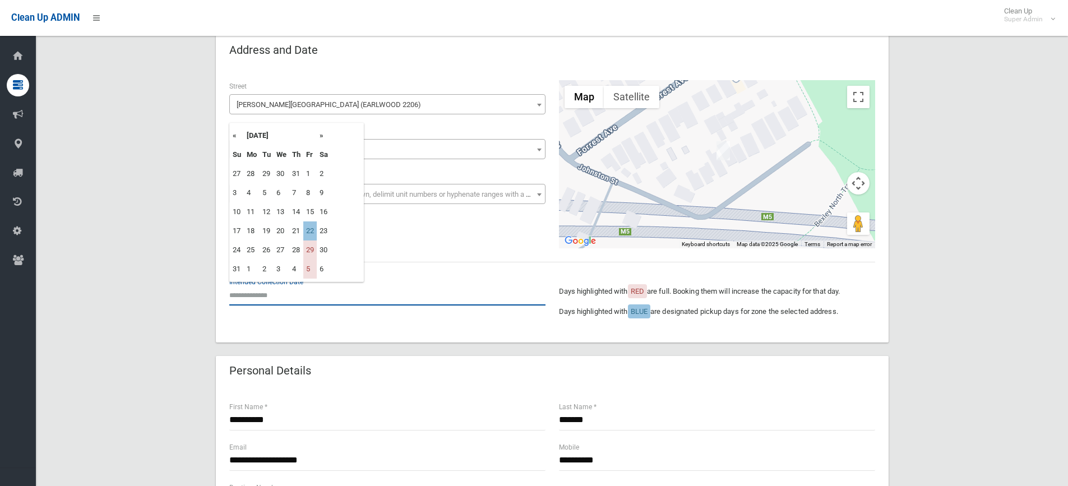
click at [285, 302] on input "text" at bounding box center [387, 295] width 316 height 21
click at [321, 137] on th "»" at bounding box center [324, 135] width 14 height 19
click at [311, 250] on td "3" at bounding box center [309, 250] width 13 height 19
type input "**********"
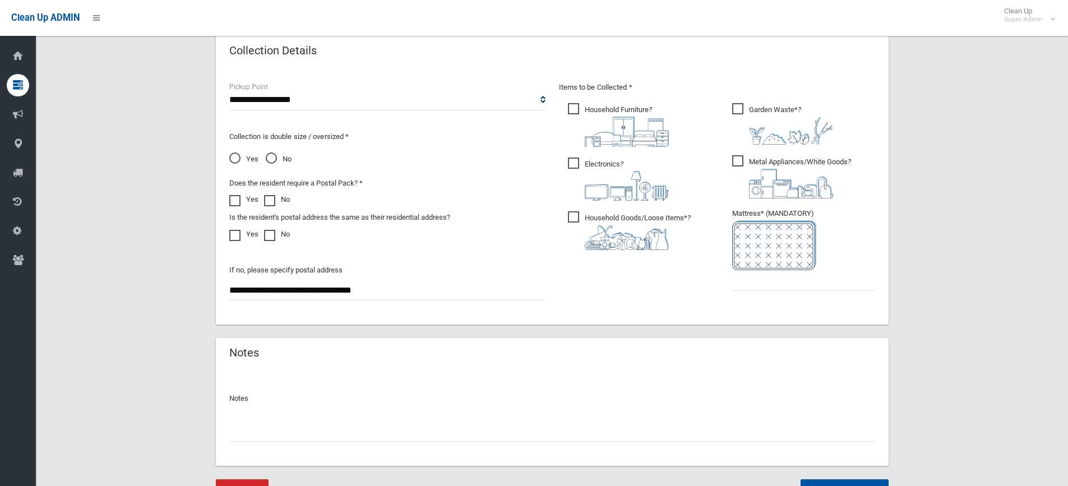
scroll to position [624, 0]
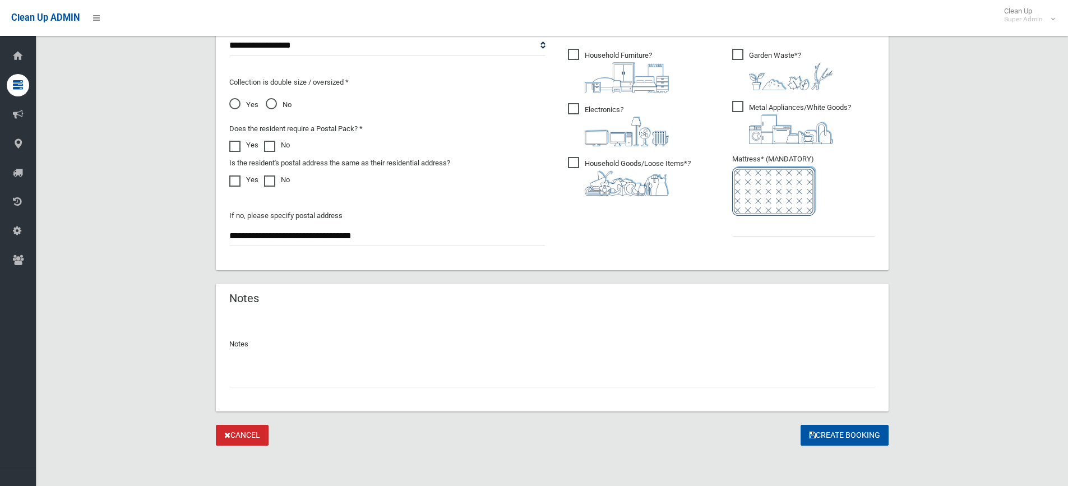
click at [338, 380] on input "text" at bounding box center [552, 377] width 646 height 21
type input "**********"
click at [779, 231] on input "text" at bounding box center [803, 226] width 143 height 21
type input "*"
click at [821, 434] on button "Create Booking" at bounding box center [845, 435] width 88 height 21
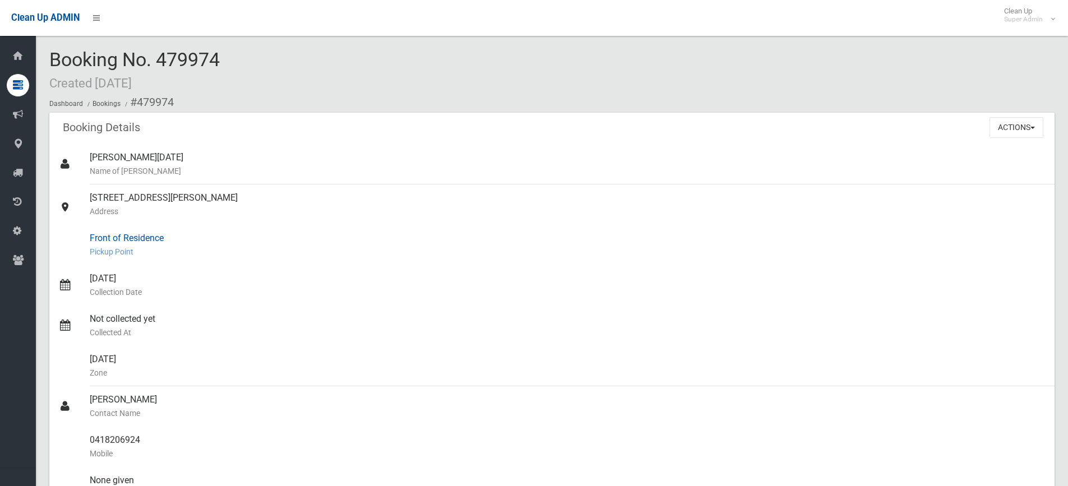
click at [515, 241] on div "Front of Residence Pickup Point" at bounding box center [568, 245] width 956 height 40
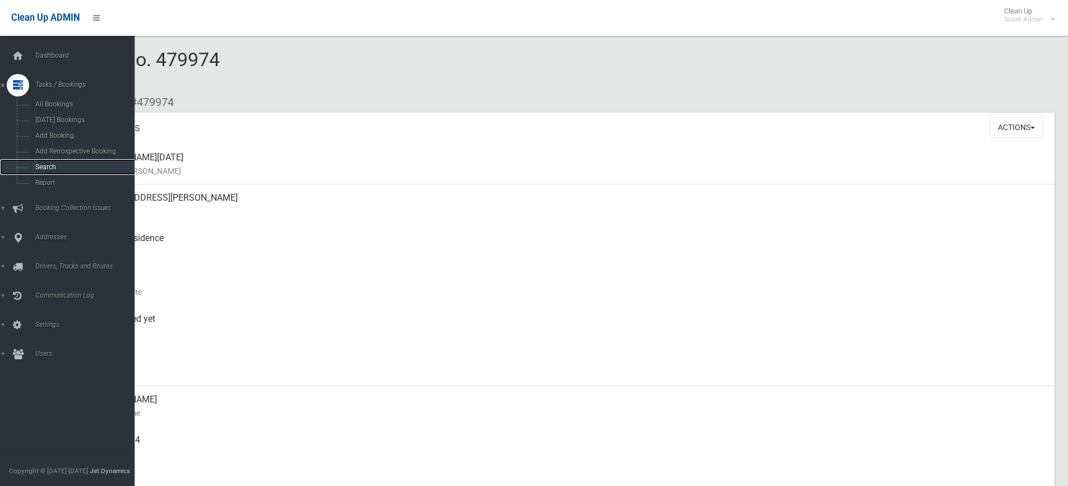
click at [49, 167] on span "Search" at bounding box center [83, 167] width 102 height 8
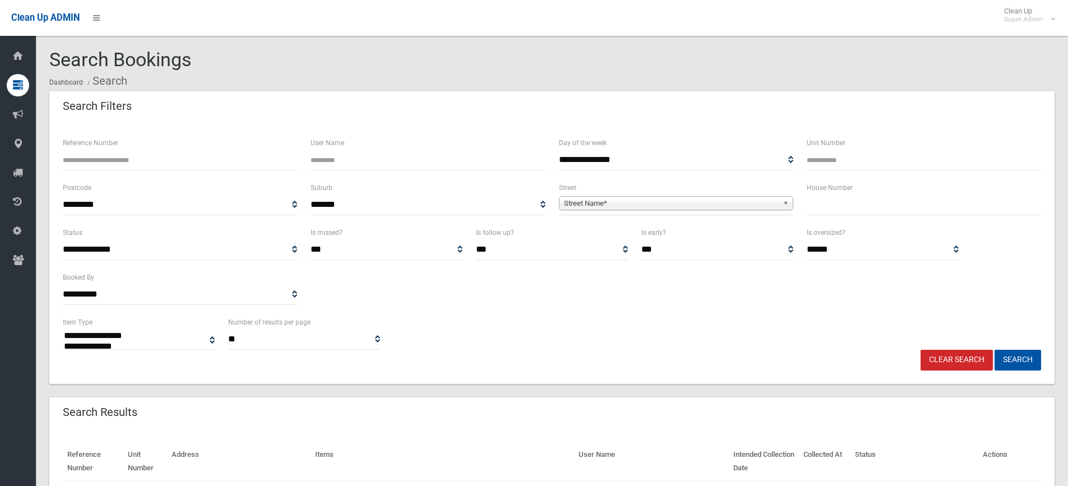
select select
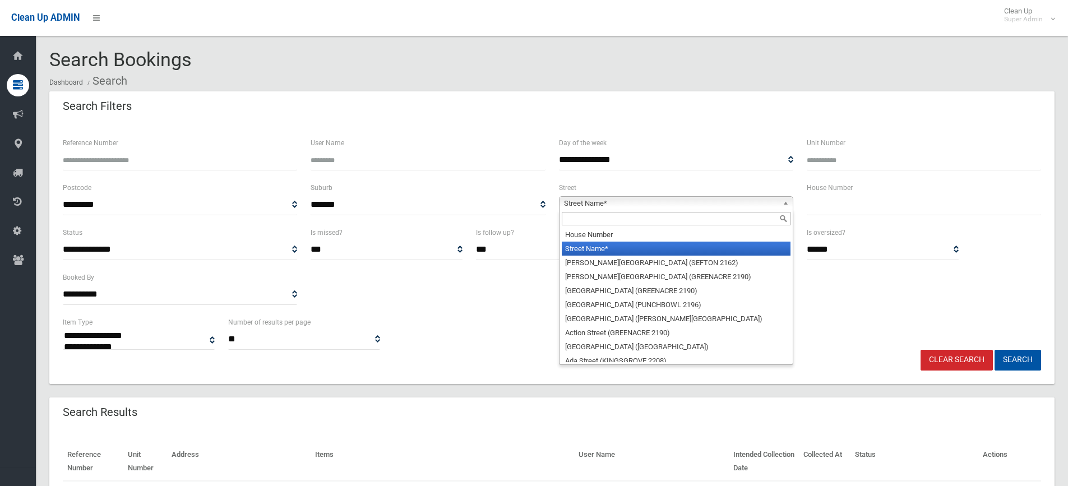
drag, startPoint x: 592, startPoint y: 207, endPoint x: 579, endPoint y: 218, distance: 16.7
click at [591, 207] on span "Street Name*" at bounding box center [671, 203] width 214 height 13
click at [579, 218] on input "text" at bounding box center [676, 218] width 229 height 13
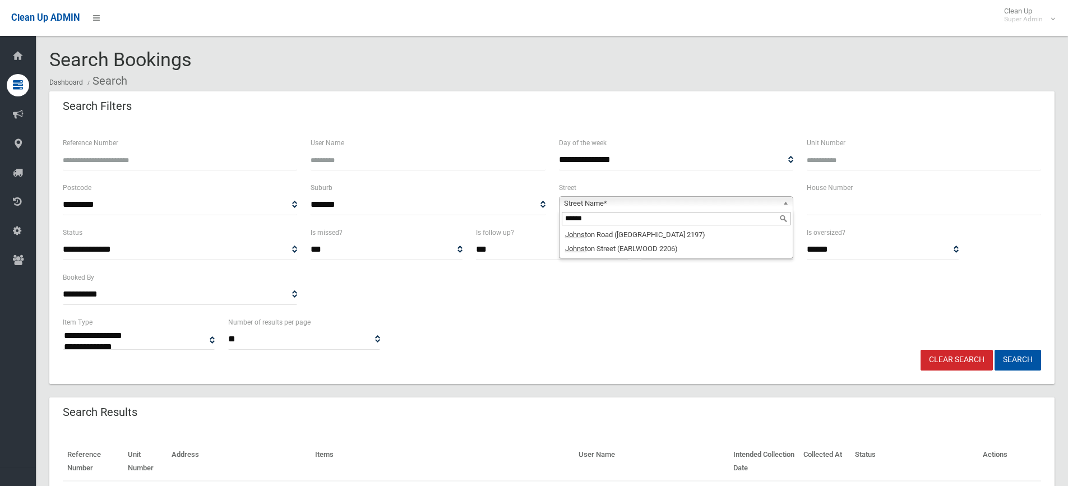
type input "******"
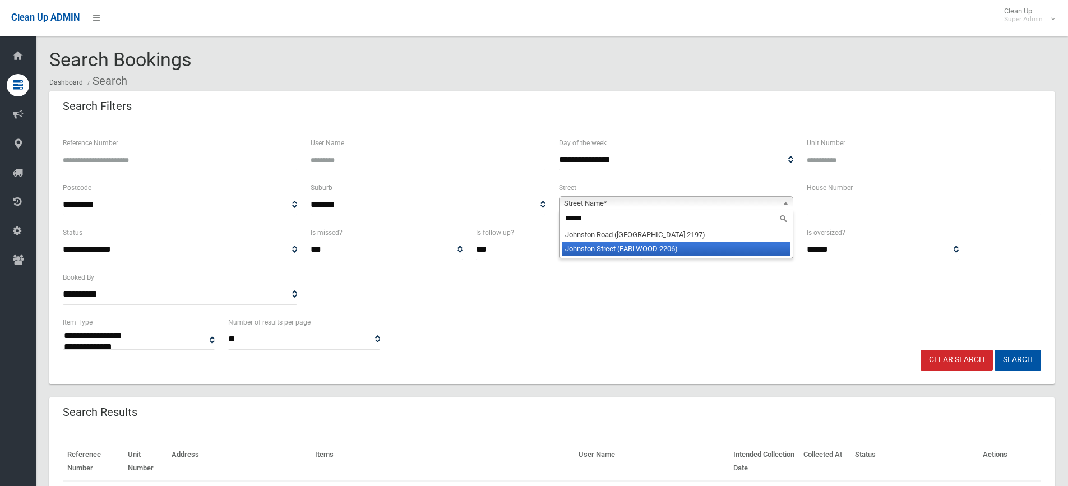
click at [626, 249] on li "Johnst on Street (EARLWOOD 2206)" at bounding box center [676, 249] width 229 height 14
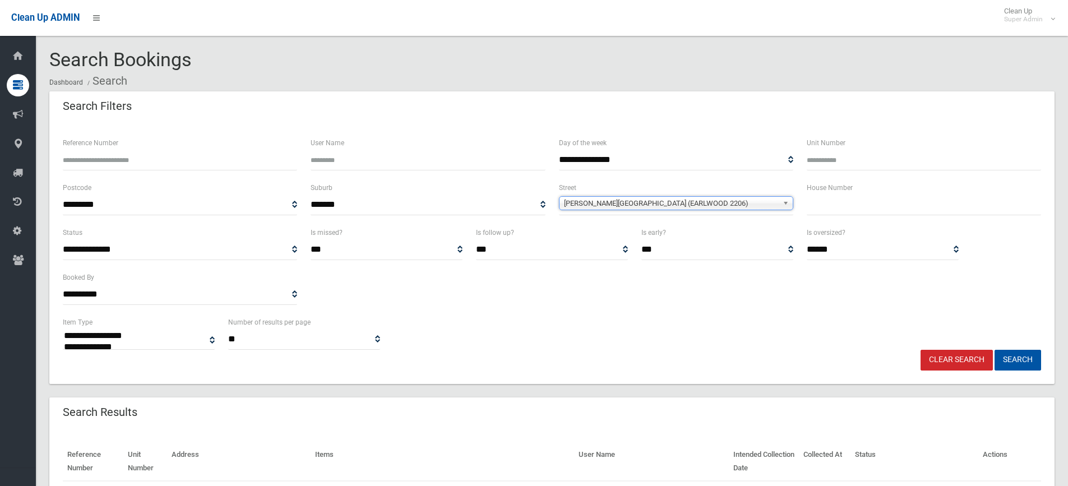
click at [856, 210] on input "text" at bounding box center [924, 205] width 234 height 21
type input "*"
click at [995, 350] on button "Search" at bounding box center [1018, 360] width 47 height 21
select select
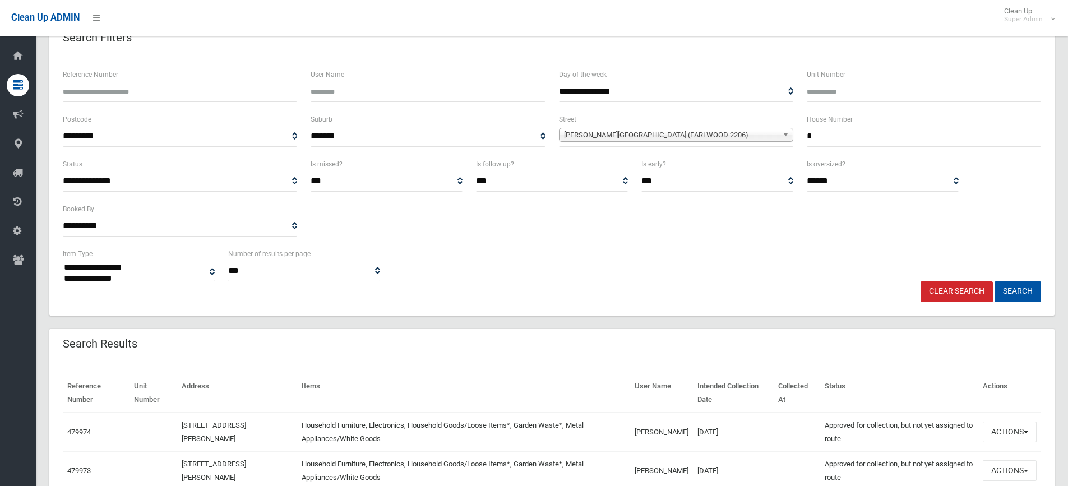
scroll to position [224, 0]
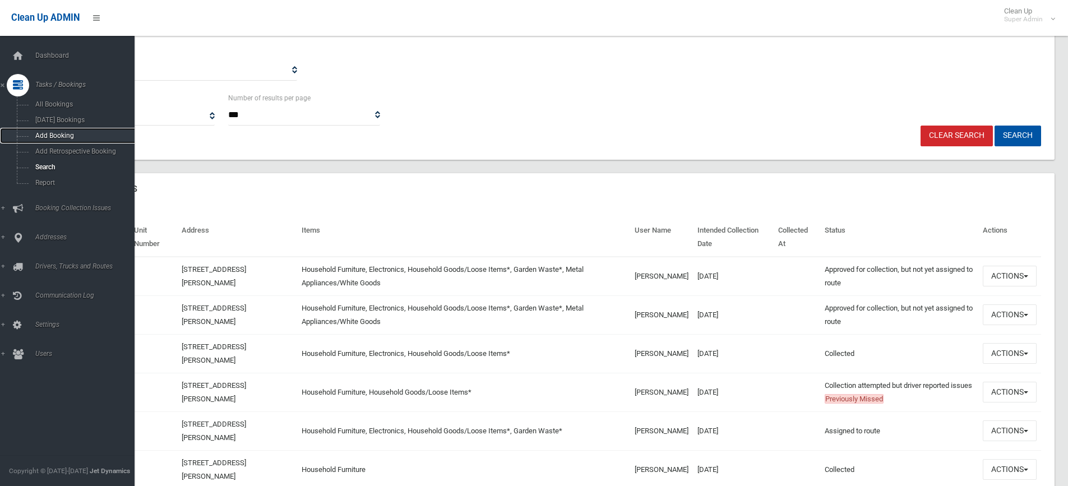
click at [45, 135] on span "Add Booking" at bounding box center [83, 136] width 102 height 8
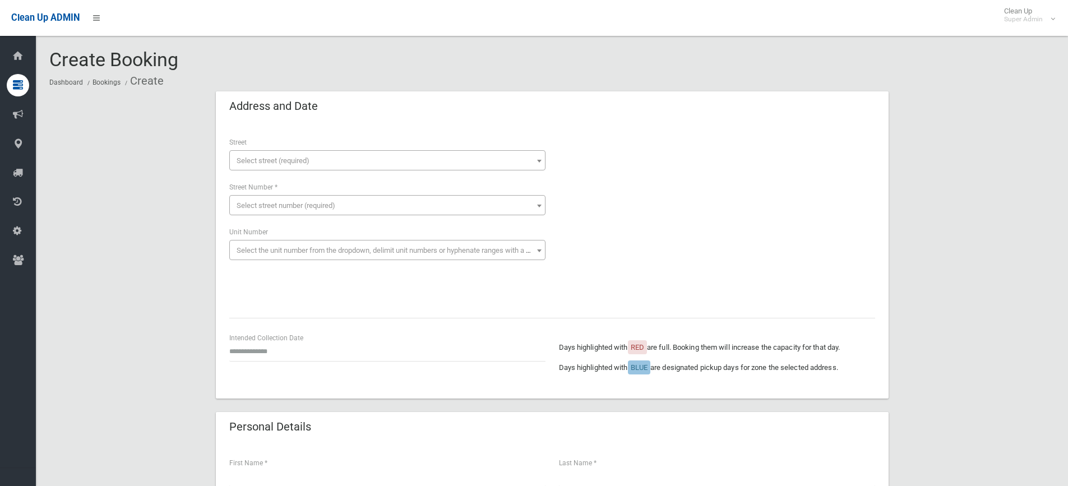
click at [272, 162] on span "Select street (required)" at bounding box center [273, 160] width 73 height 8
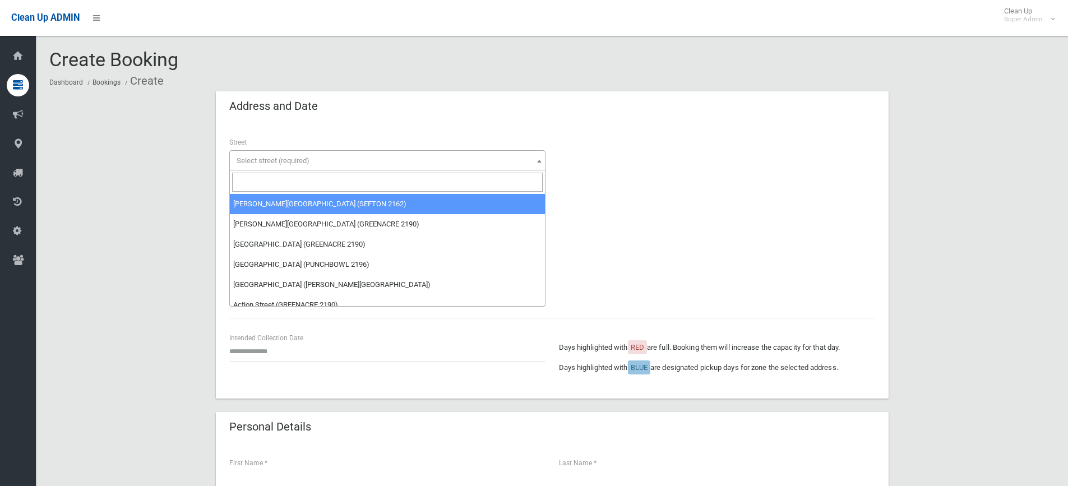
click at [261, 185] on input "search" at bounding box center [387, 182] width 311 height 19
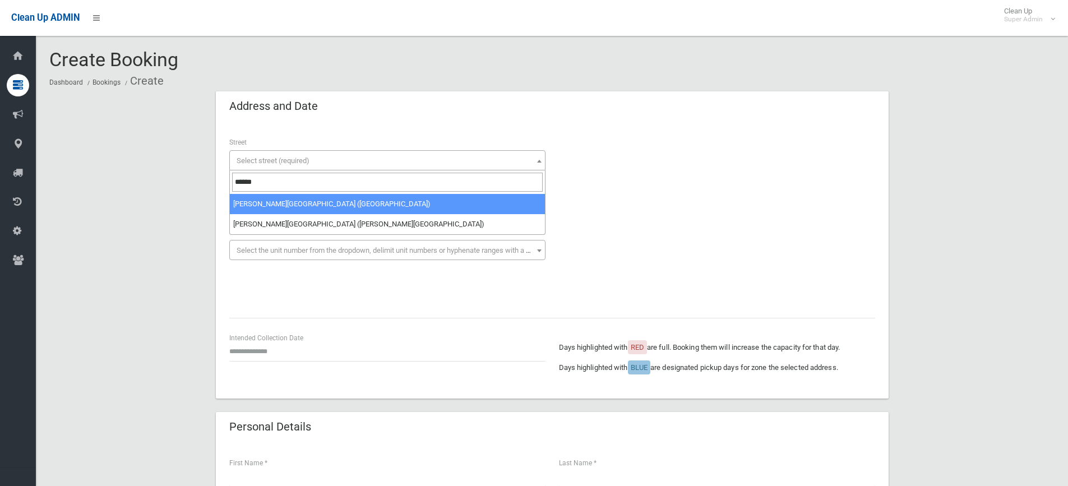
type input "******"
select select "*"
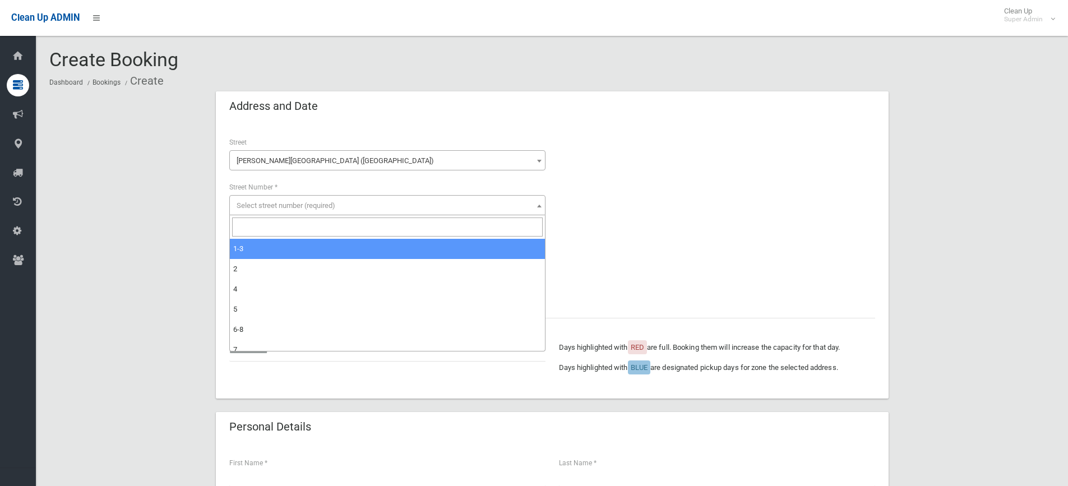
click at [255, 223] on input "search" at bounding box center [387, 227] width 311 height 19
type input "*"
select select "*"
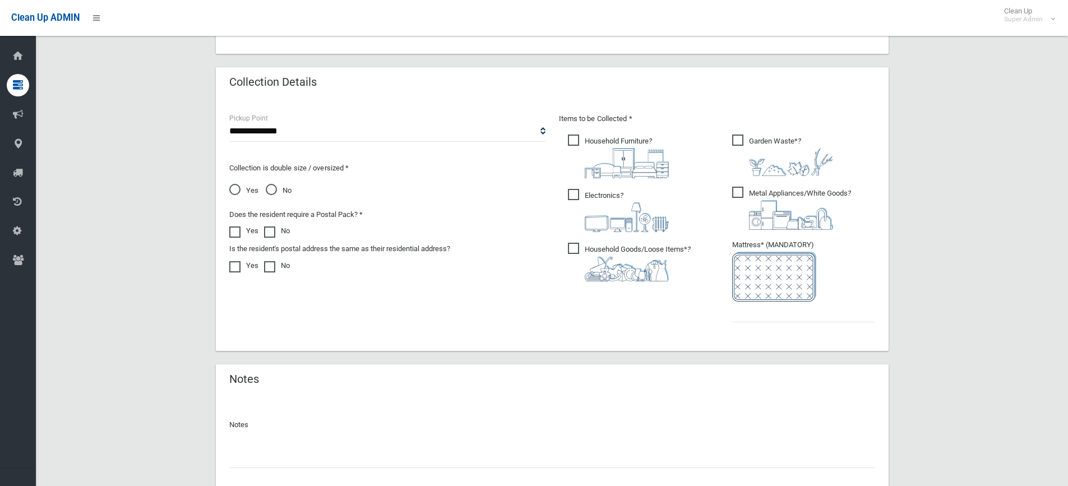
scroll to position [618, 0]
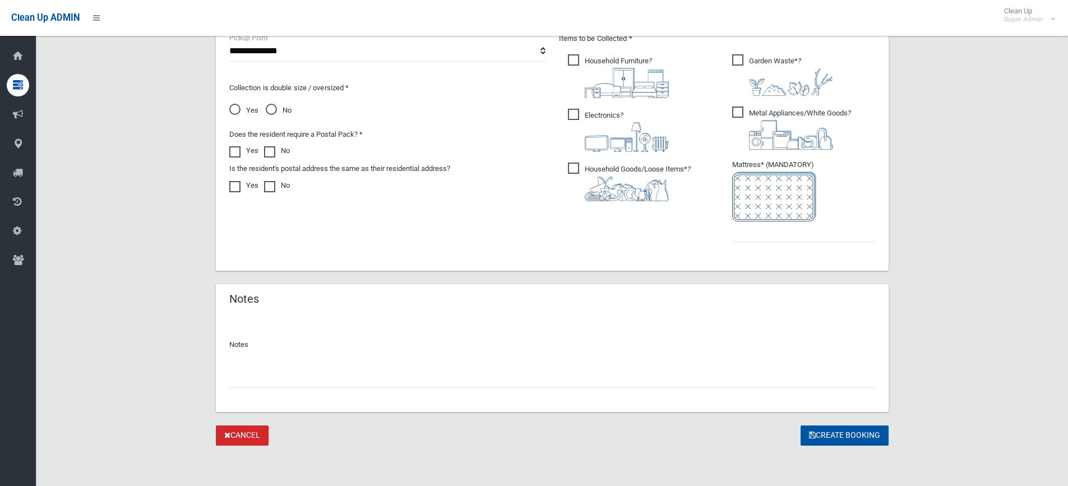
click at [276, 374] on input "text" at bounding box center [552, 377] width 646 height 21
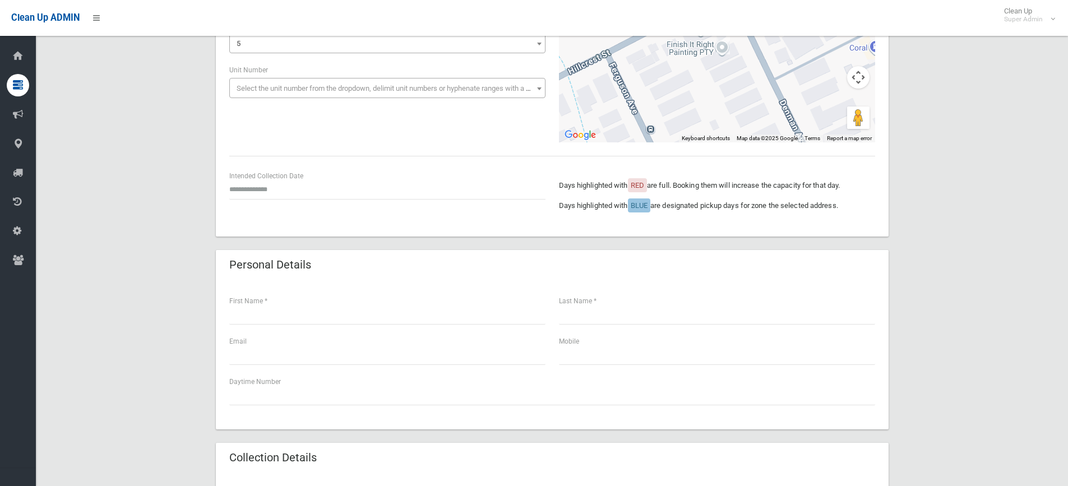
scroll to position [1, 0]
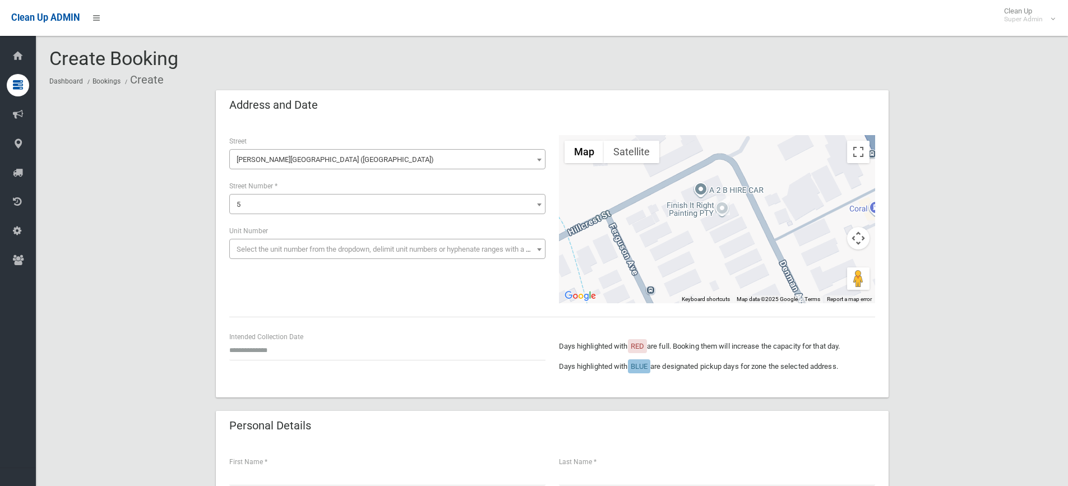
type input "*******"
click at [285, 348] on input "text" at bounding box center [387, 350] width 316 height 21
click at [277, 325] on td "3" at bounding box center [282, 324] width 16 height 19
type input "**********"
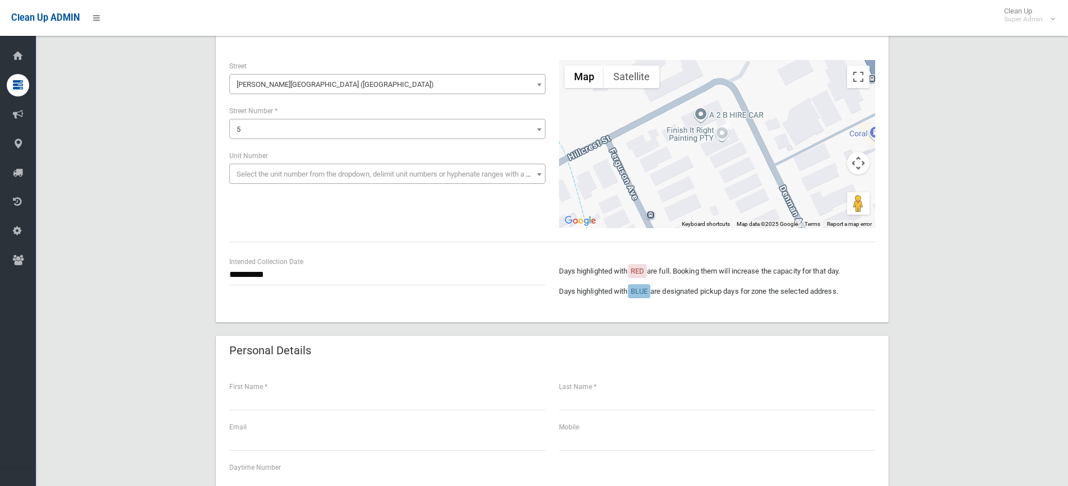
scroll to position [338, 0]
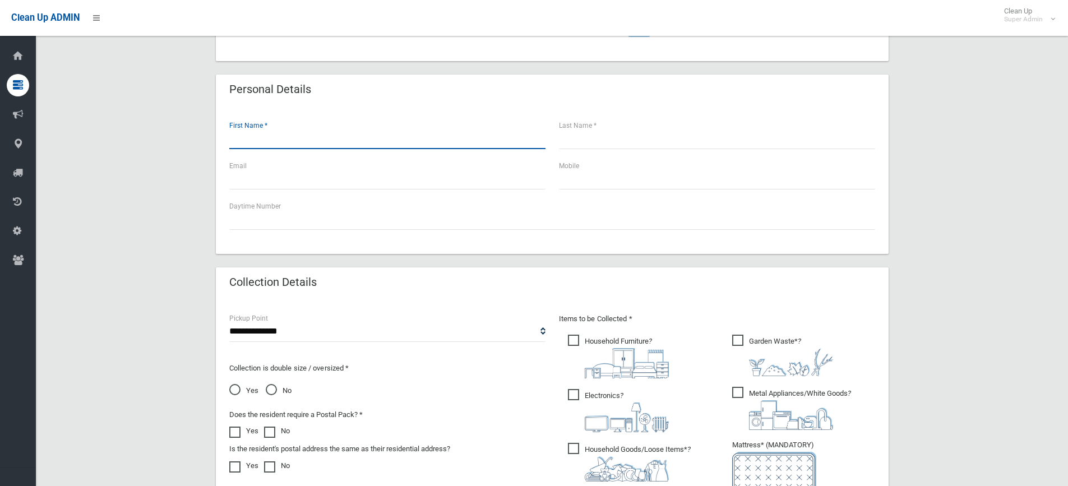
click at [277, 139] on input "text" at bounding box center [387, 138] width 316 height 21
type input "*****"
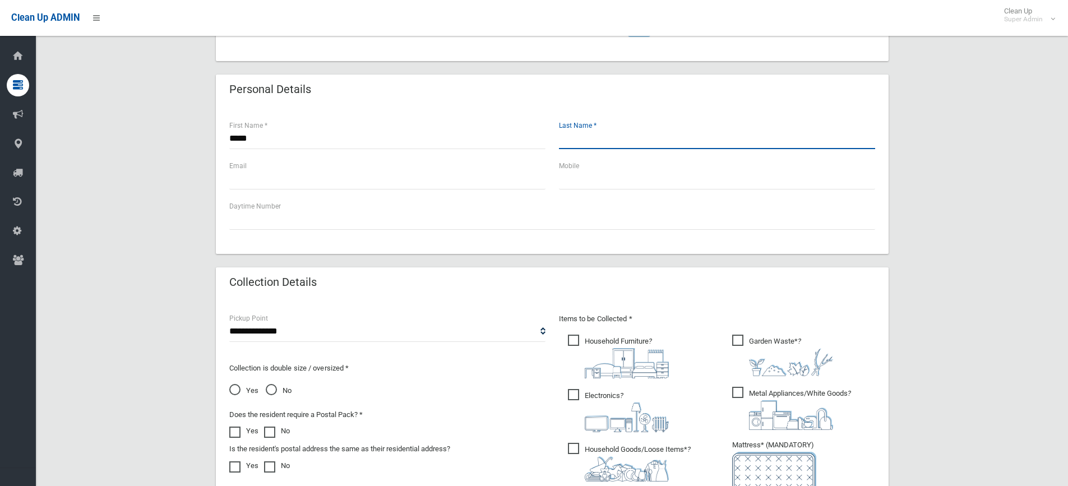
click at [606, 140] on input "text" at bounding box center [717, 138] width 316 height 21
type input "**********"
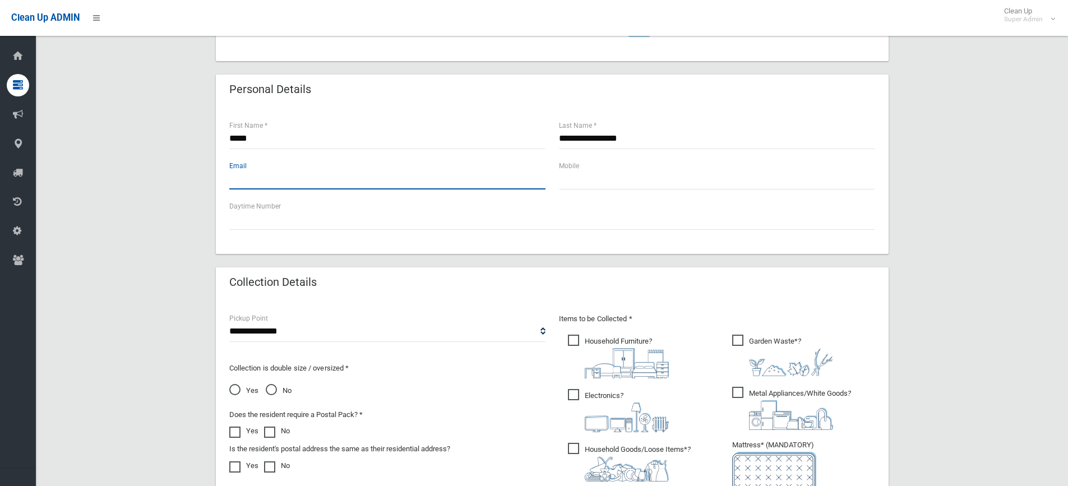
click at [342, 177] on input "text" at bounding box center [387, 179] width 316 height 21
type input "**********"
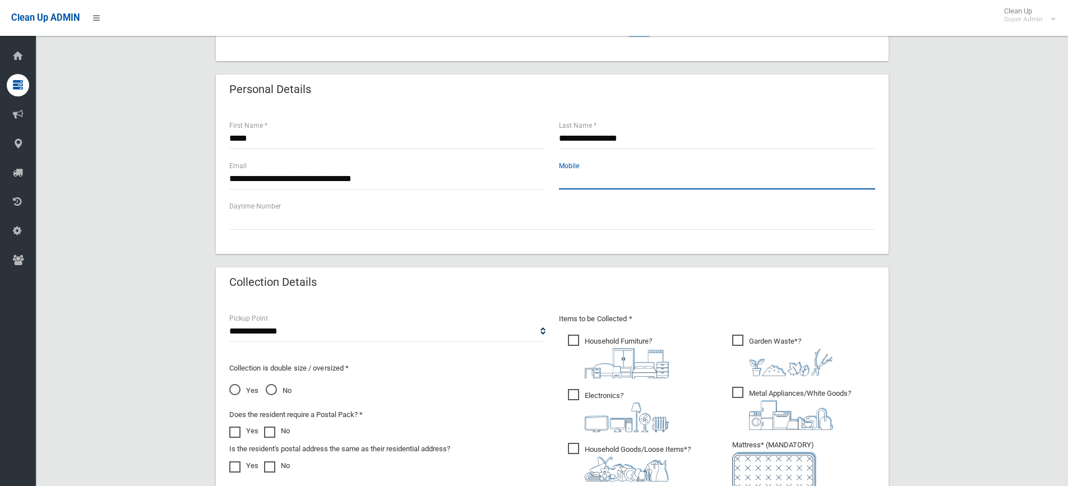
click at [617, 182] on input "text" at bounding box center [717, 179] width 316 height 21
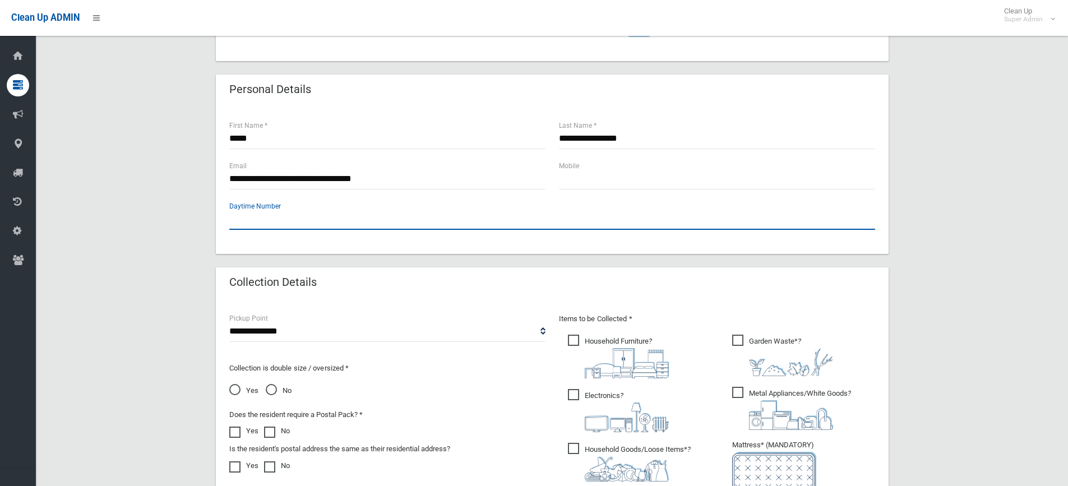
click at [375, 210] on input "text" at bounding box center [552, 219] width 646 height 21
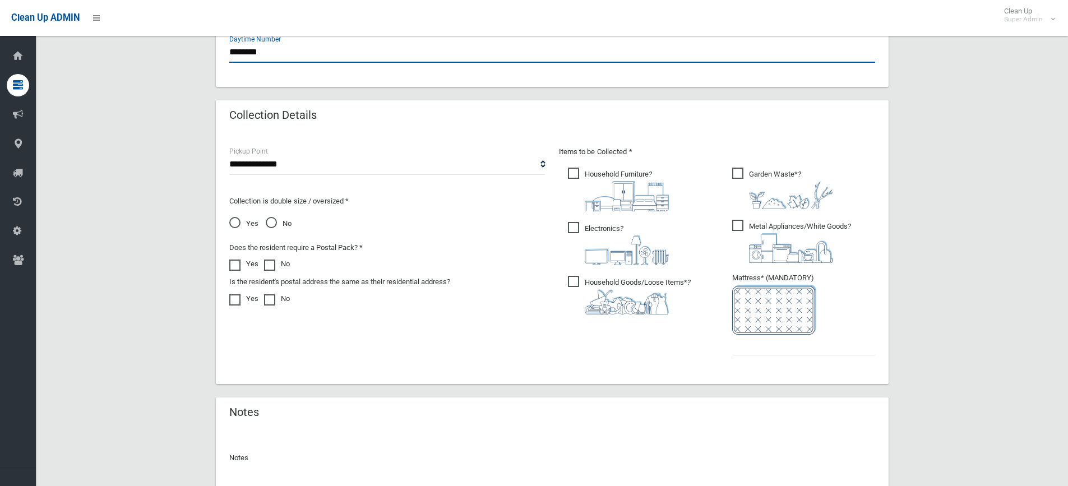
scroll to position [506, 0]
type input "********"
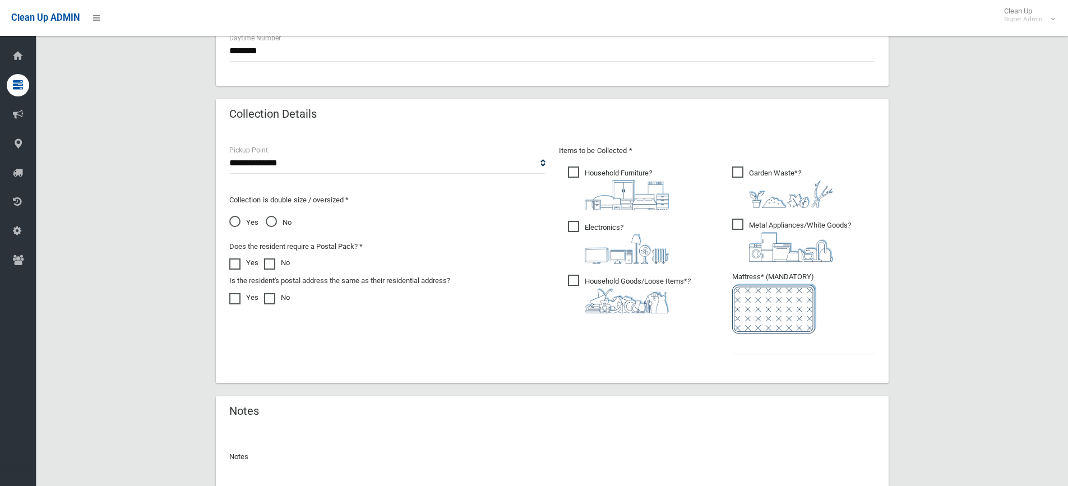
click at [267, 150] on div "**********" at bounding box center [387, 159] width 316 height 30
click at [267, 160] on select "**********" at bounding box center [387, 163] width 316 height 21
select select "*"
click at [229, 153] on select "**********" at bounding box center [387, 163] width 316 height 21
click at [268, 224] on span "No" at bounding box center [279, 222] width 26 height 13
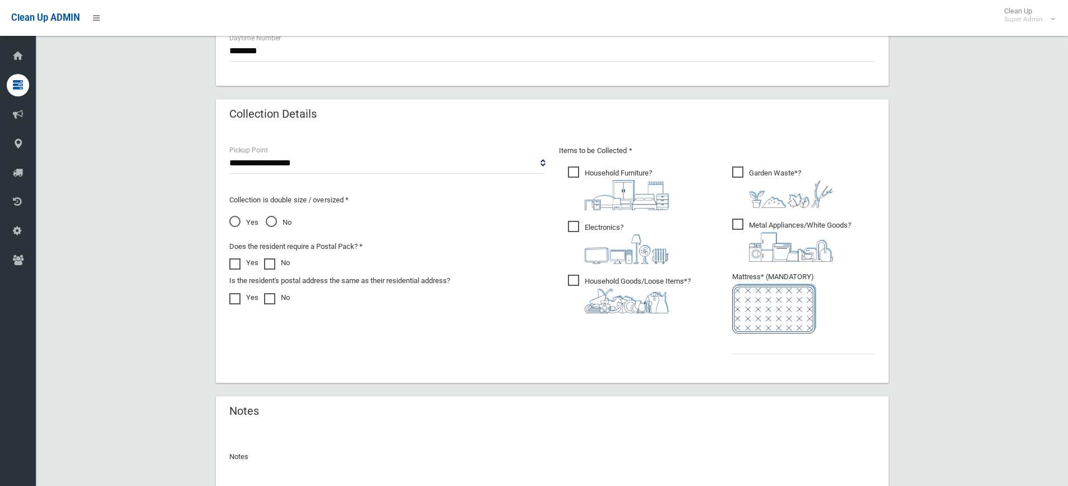
click at [610, 180] on img at bounding box center [627, 195] width 84 height 30
drag, startPoint x: 759, startPoint y: 172, endPoint x: 746, endPoint y: 181, distance: 15.9
click at [759, 172] on span "Garden Waste* ?" at bounding box center [782, 188] width 101 height 42
drag, startPoint x: 737, startPoint y: 224, endPoint x: 641, endPoint y: 231, distance: 96.1
click at [735, 224] on span "Metal Appliances/White Goods ?" at bounding box center [791, 240] width 119 height 43
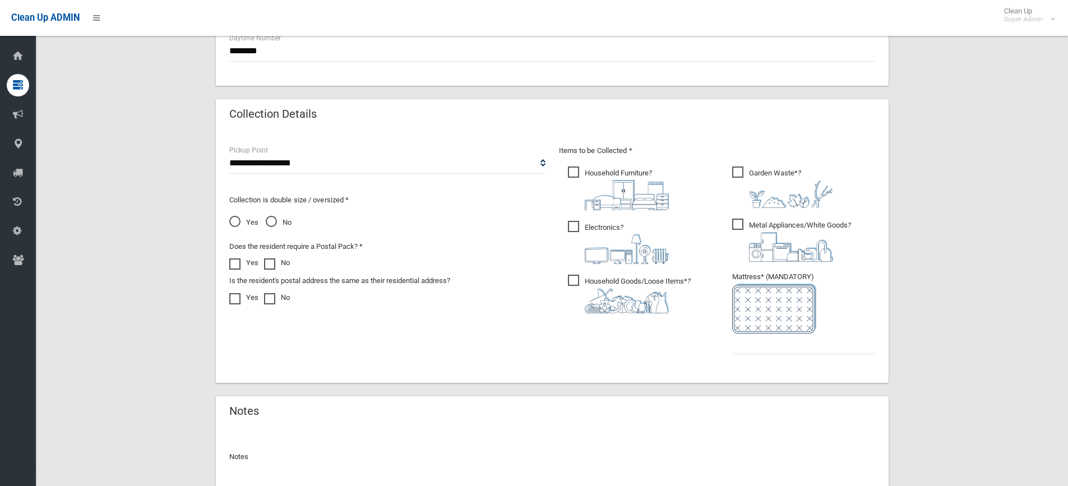
click at [608, 231] on span "Electronics ?" at bounding box center [618, 242] width 101 height 43
click at [606, 287] on span "Household Goods/Loose Items* ?" at bounding box center [629, 294] width 123 height 39
click at [763, 349] on input "text" at bounding box center [803, 344] width 143 height 21
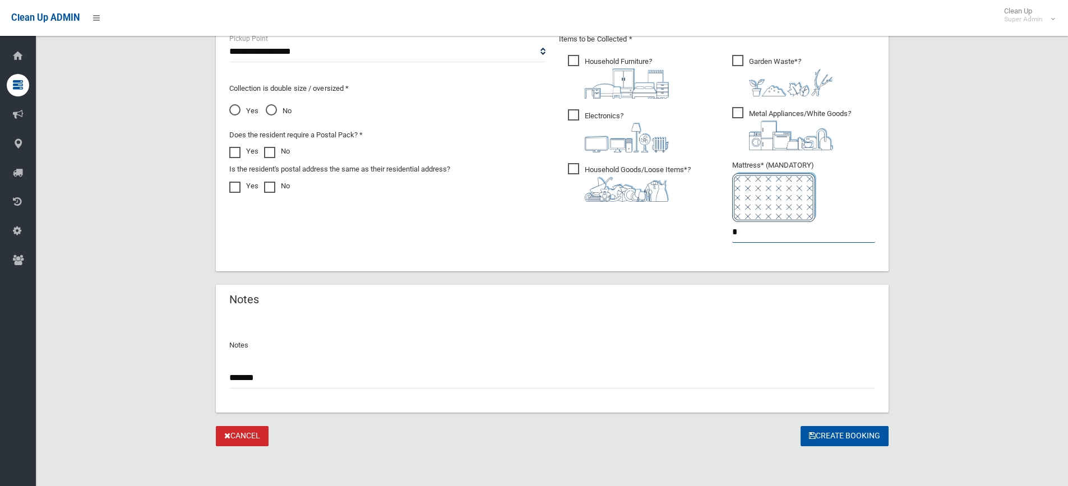
scroll to position [618, 0]
type input "*"
click at [386, 375] on input "*******" at bounding box center [552, 377] width 646 height 21
type input "**********"
click at [851, 441] on button "Create Booking" at bounding box center [845, 436] width 88 height 21
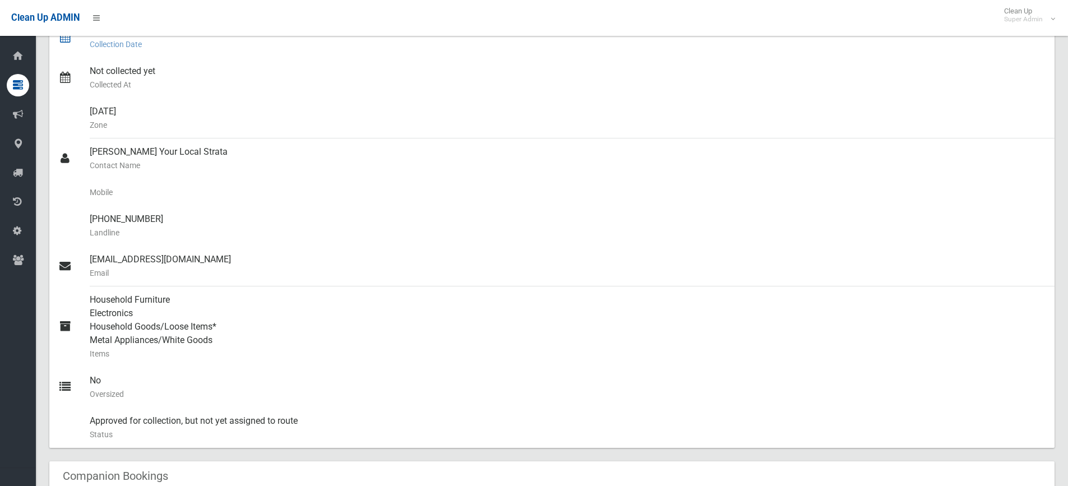
scroll to position [56, 0]
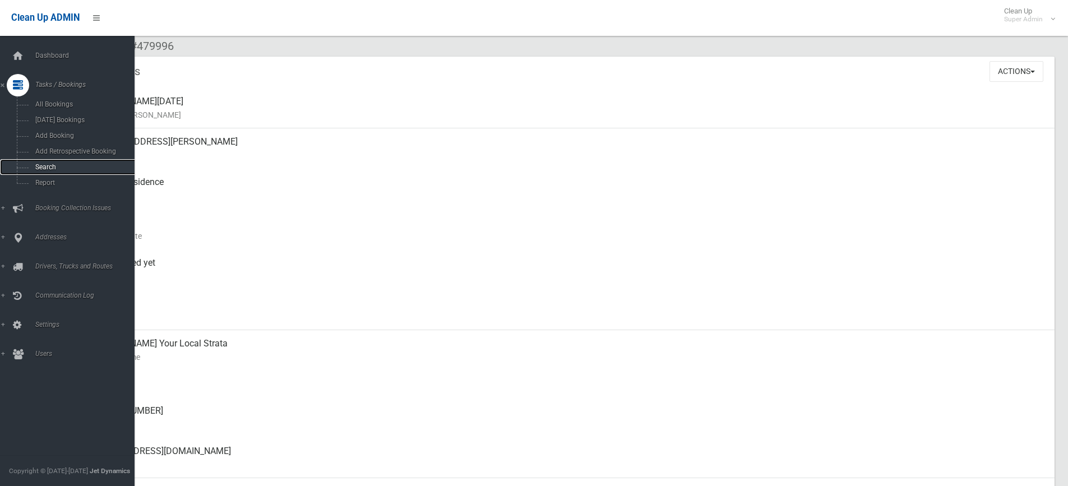
click at [39, 168] on span "Search" at bounding box center [83, 167] width 102 height 8
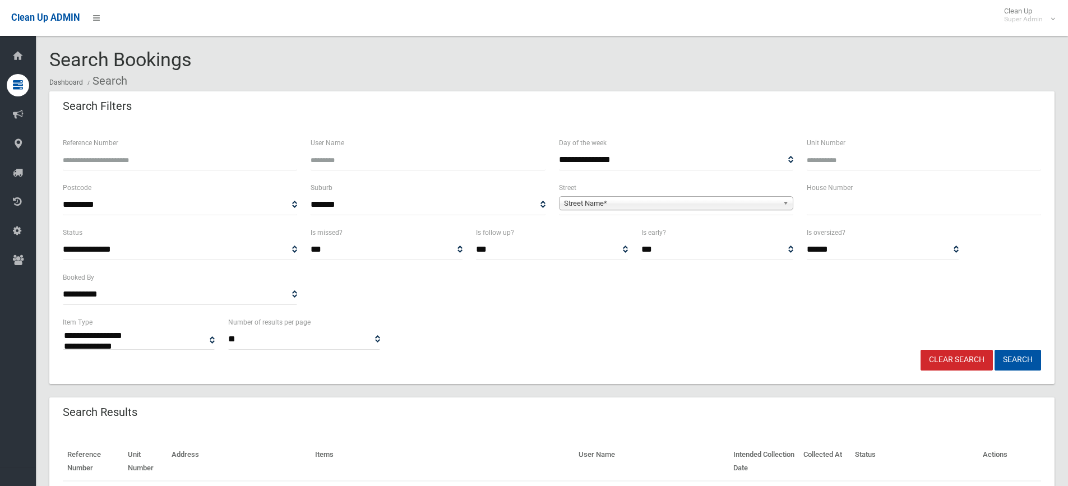
select select
click at [859, 218] on div "House Number" at bounding box center [924, 203] width 248 height 45
click at [855, 205] on input "text" at bounding box center [924, 205] width 234 height 21
type input "**"
drag, startPoint x: 605, startPoint y: 208, endPoint x: 600, endPoint y: 213, distance: 7.5
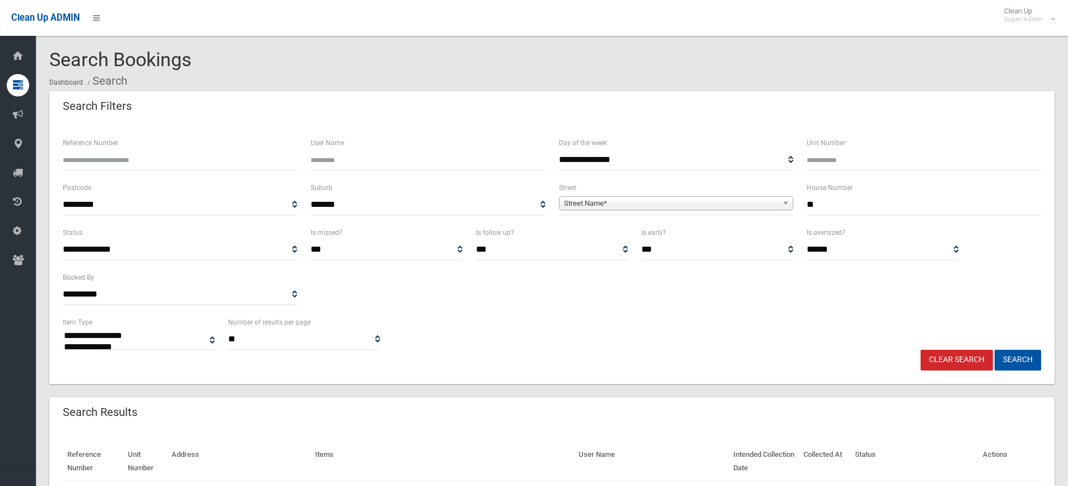
click at [605, 208] on span "Street Name*" at bounding box center [671, 203] width 214 height 13
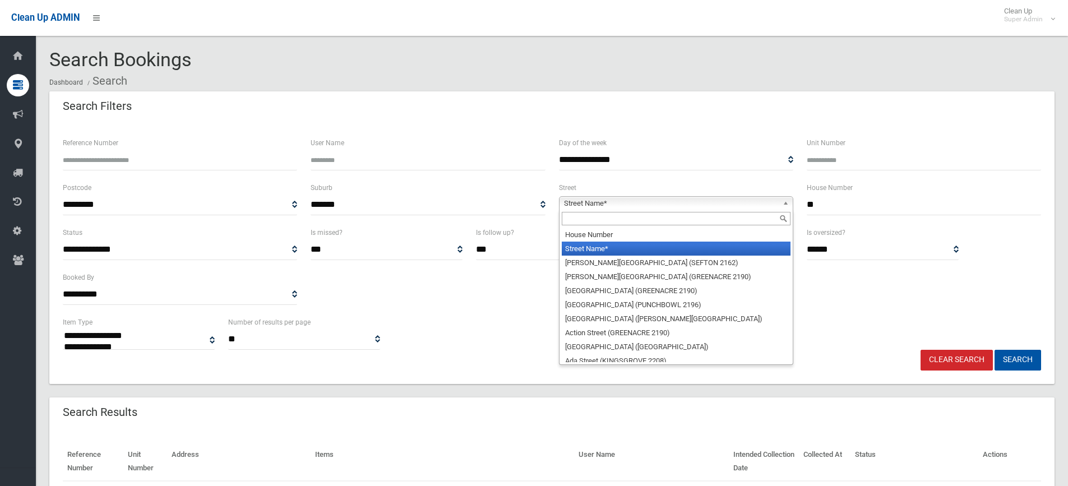
click at [588, 223] on input "text" at bounding box center [676, 218] width 229 height 13
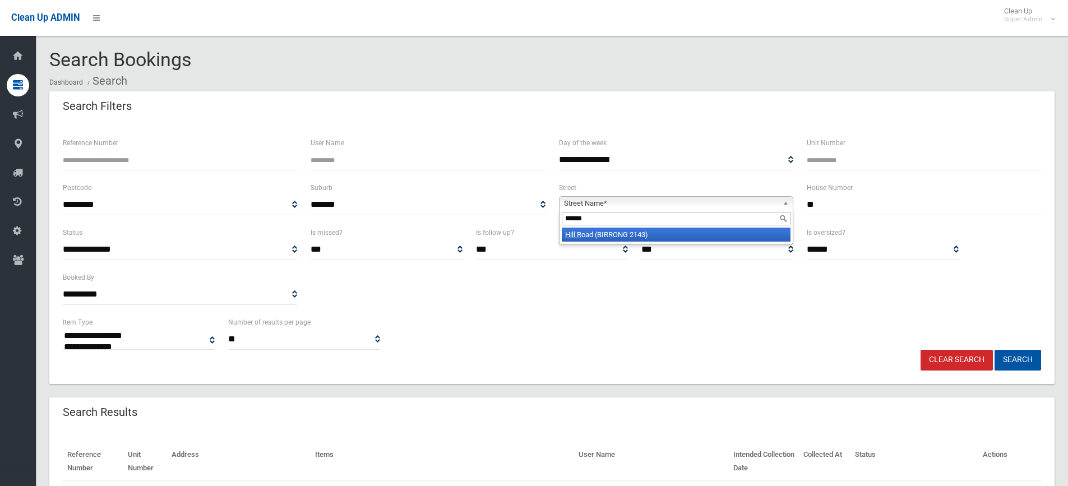
type input "******"
click at [595, 234] on li "Hill R oad (BIRRONG 2143)" at bounding box center [676, 235] width 229 height 14
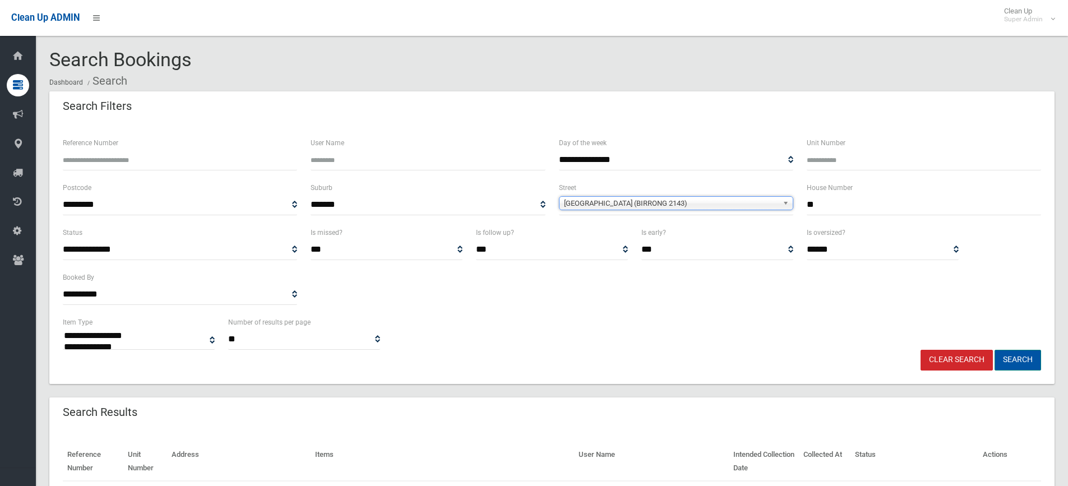
click at [1012, 359] on button "Search" at bounding box center [1018, 360] width 47 height 21
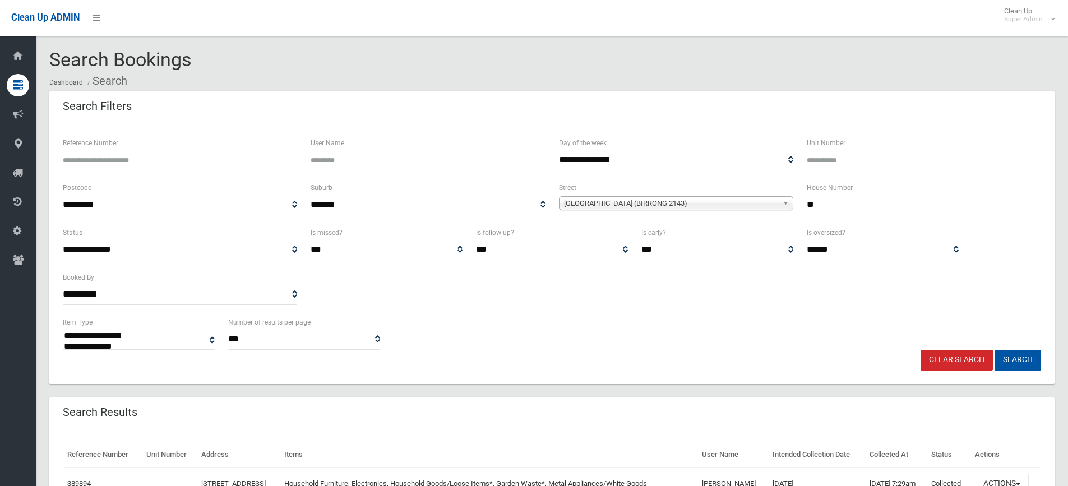
select select
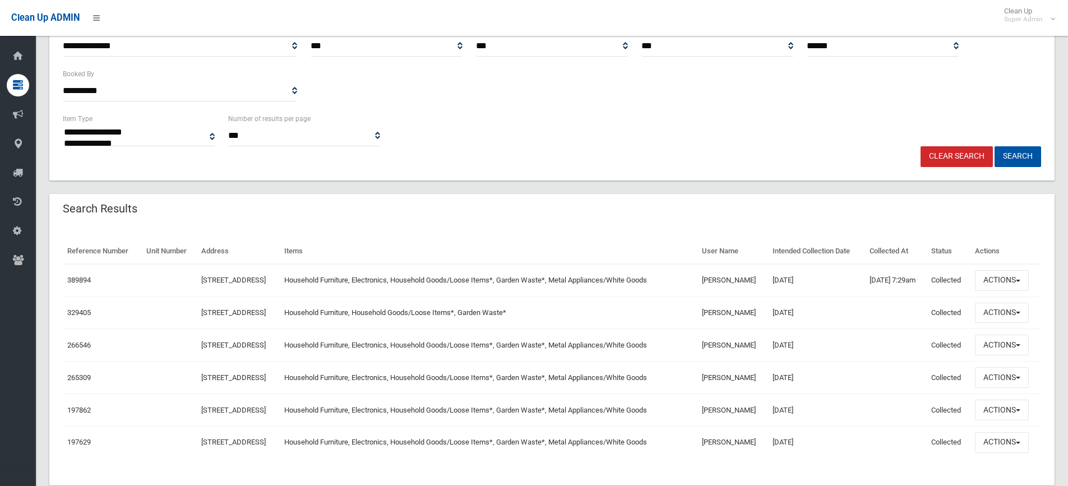
scroll to position [224, 0]
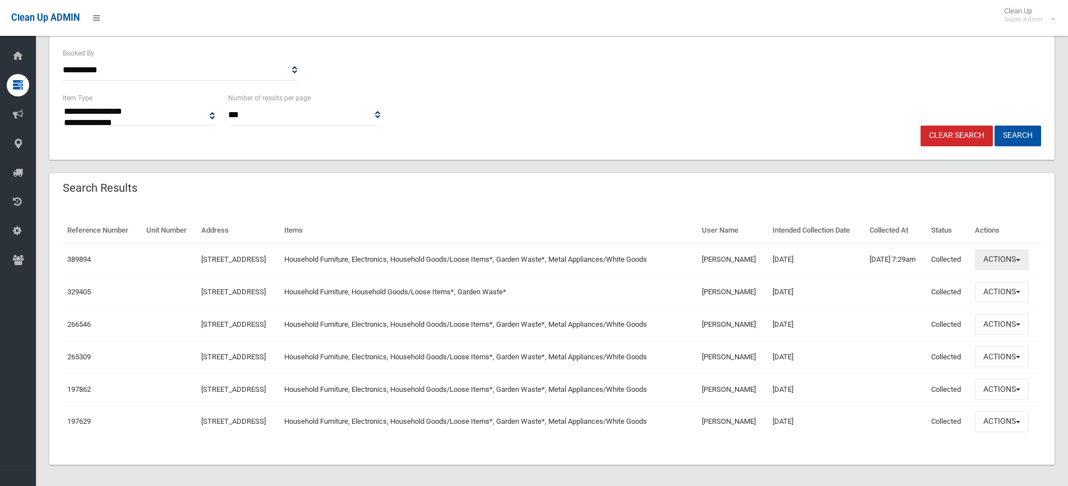
click at [1007, 261] on button "Actions" at bounding box center [1002, 260] width 54 height 21
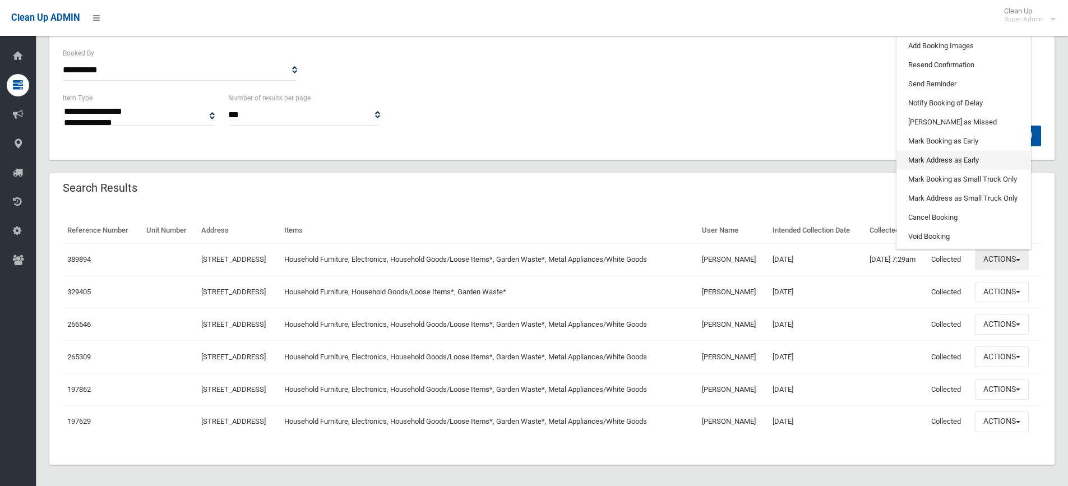
scroll to position [112, 0]
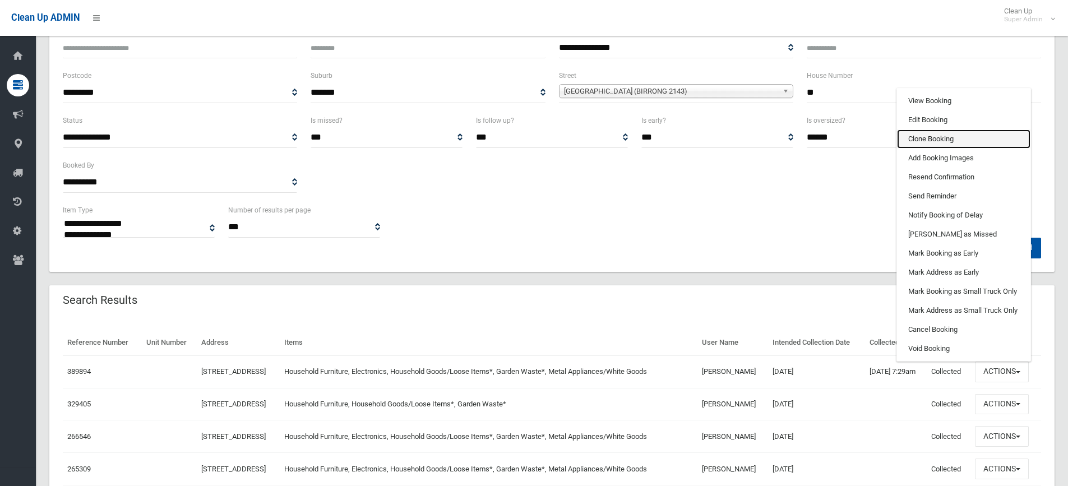
click at [930, 140] on link "Clone Booking" at bounding box center [963, 139] width 133 height 19
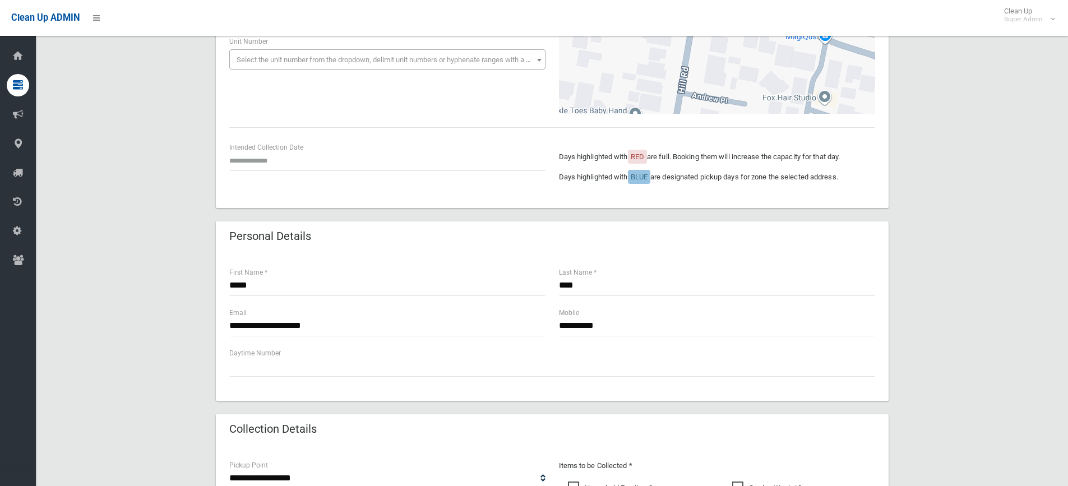
scroll to position [224, 0]
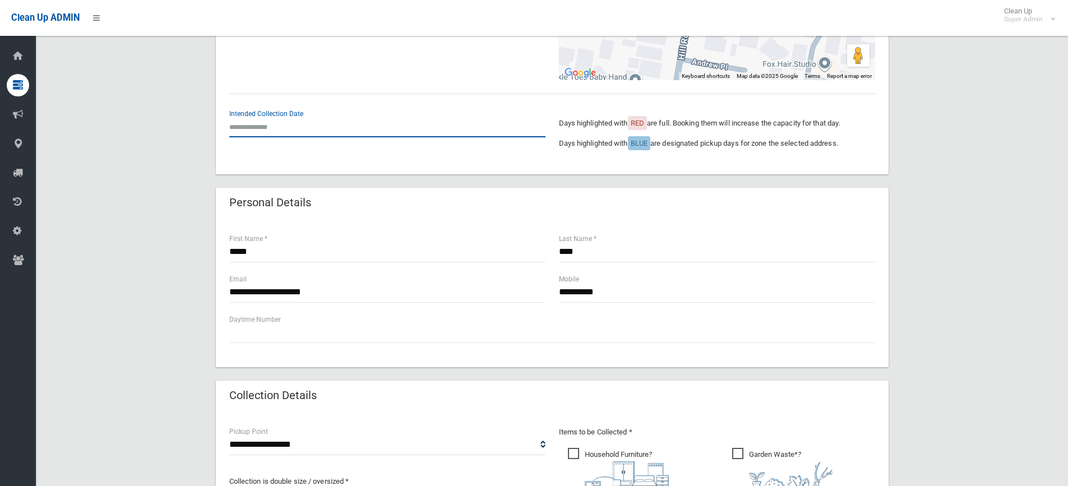
click at [280, 132] on input "text" at bounding box center [387, 127] width 316 height 21
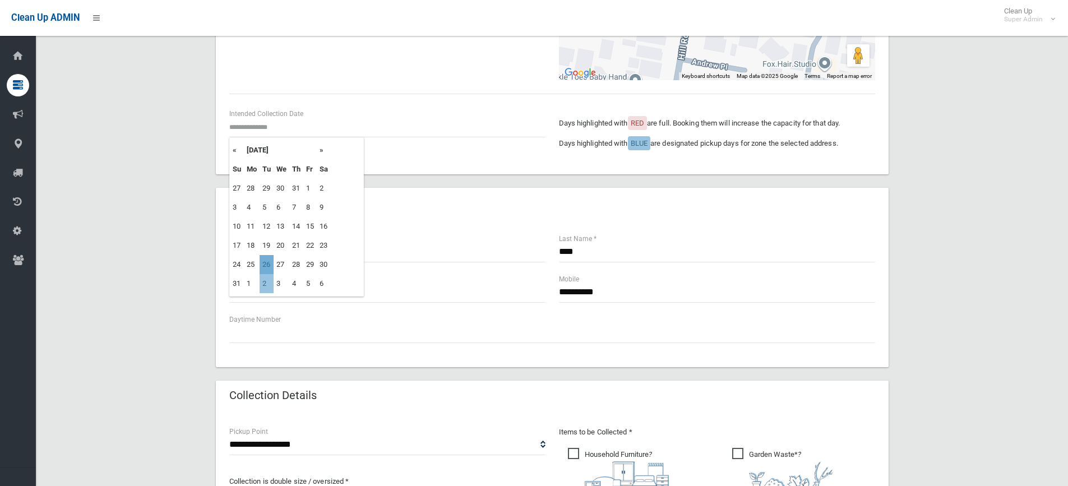
click at [266, 265] on td "26" at bounding box center [267, 264] width 14 height 19
type input "**********"
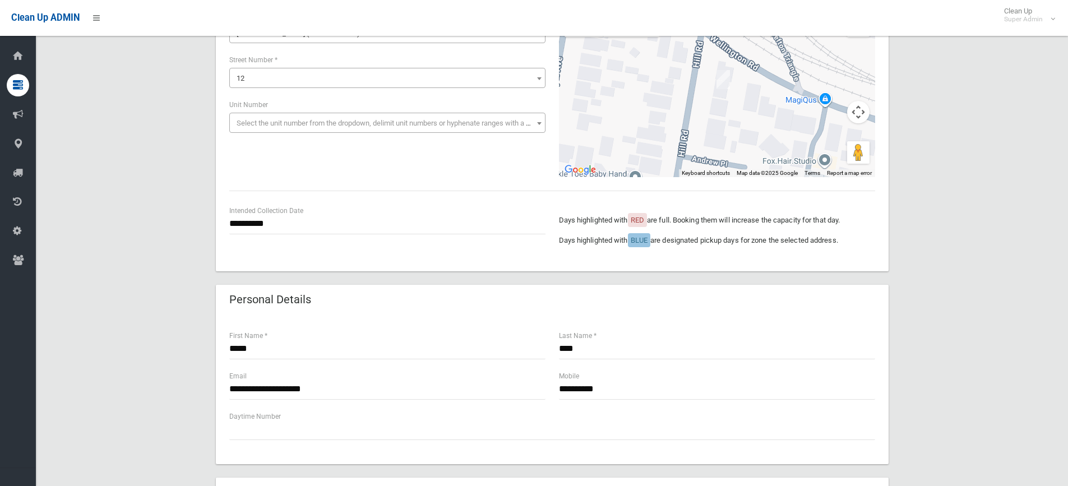
scroll to position [280, 0]
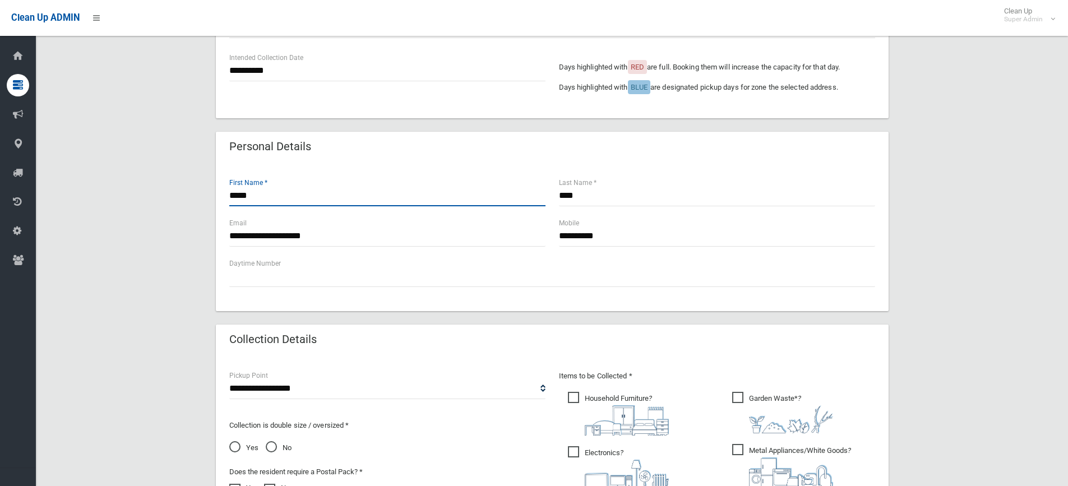
drag, startPoint x: 263, startPoint y: 193, endPoint x: 186, endPoint y: 196, distance: 76.9
click at [186, 195] on div "**********" at bounding box center [552, 297] width 1006 height 973
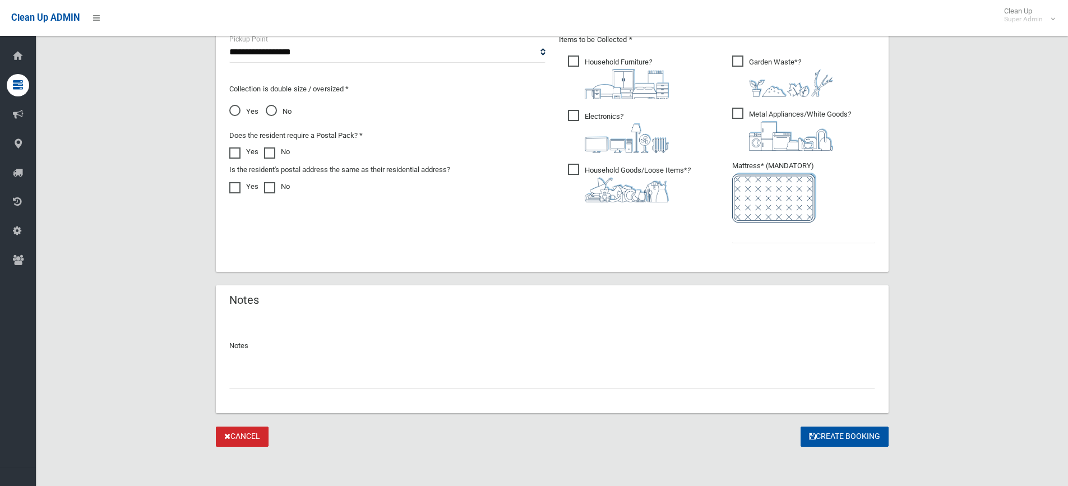
scroll to position [618, 0]
type input "******"
click at [278, 391] on div "Notes" at bounding box center [552, 364] width 673 height 96
click at [275, 382] on input "text" at bounding box center [552, 377] width 646 height 21
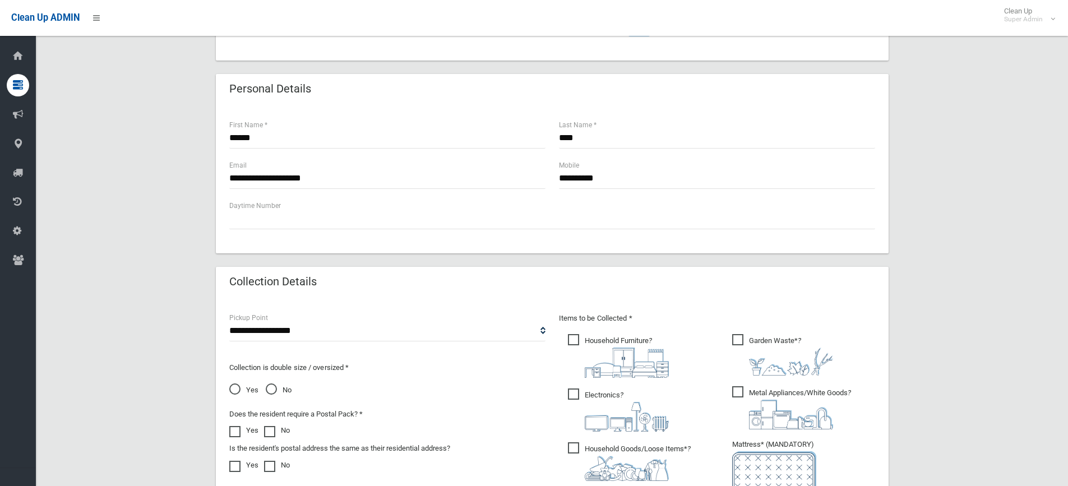
scroll to position [338, 0]
type input "**********"
drag, startPoint x: 336, startPoint y: 177, endPoint x: 204, endPoint y: 181, distance: 133.0
click at [204, 181] on div "**********" at bounding box center [552, 240] width 1006 height 973
type input "**********"
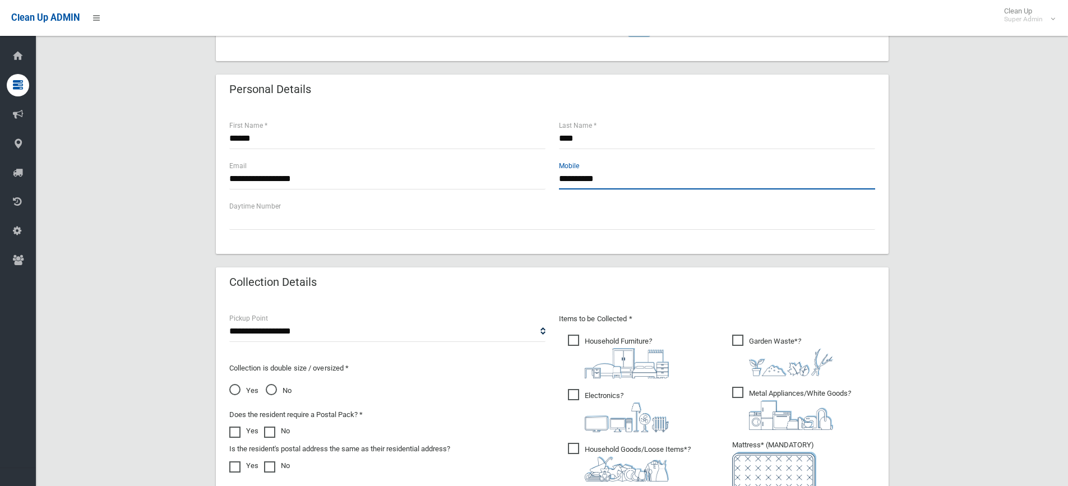
drag, startPoint x: 631, startPoint y: 178, endPoint x: 556, endPoint y: 181, distance: 75.2
click at [556, 181] on div "**********" at bounding box center [717, 180] width 330 height 40
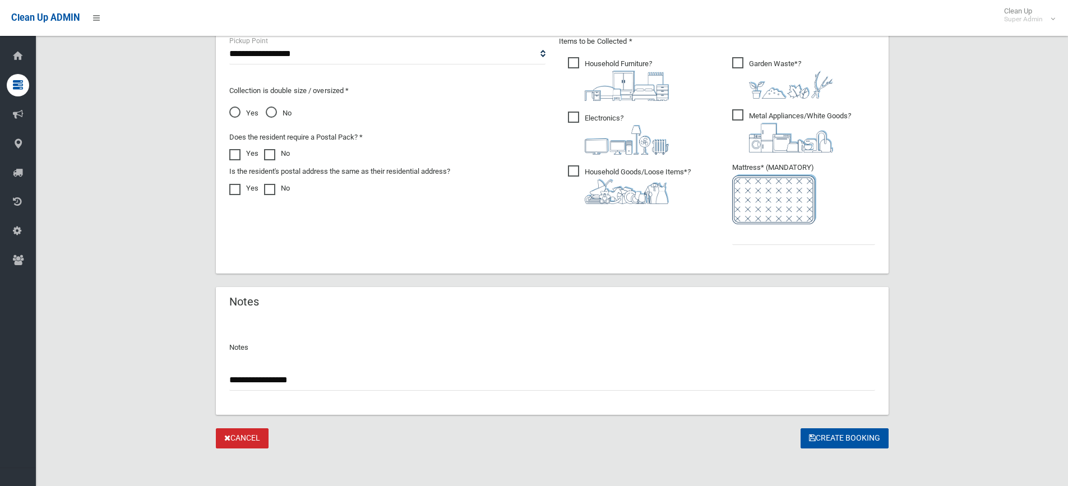
scroll to position [617, 0]
type input "**********"
click at [350, 382] on input "**********" at bounding box center [552, 378] width 646 height 21
click at [783, 230] on input "text" at bounding box center [803, 233] width 143 height 21
type input "*"
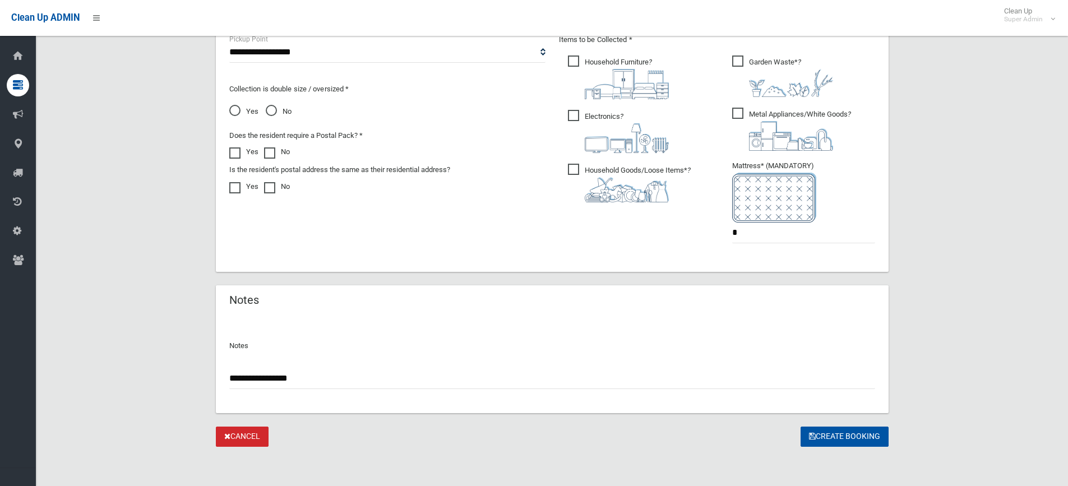
click at [344, 380] on input "**********" at bounding box center [552, 378] width 646 height 21
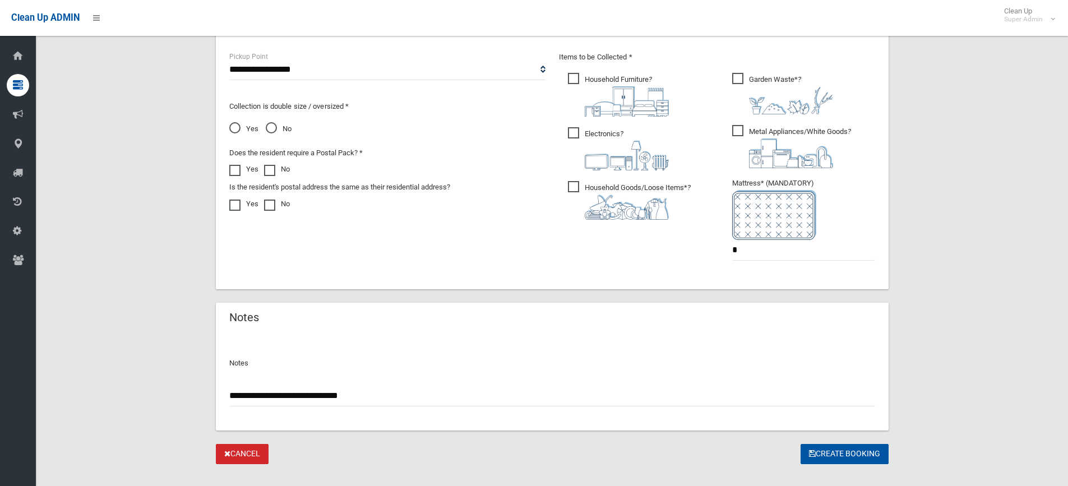
scroll to position [618, 0]
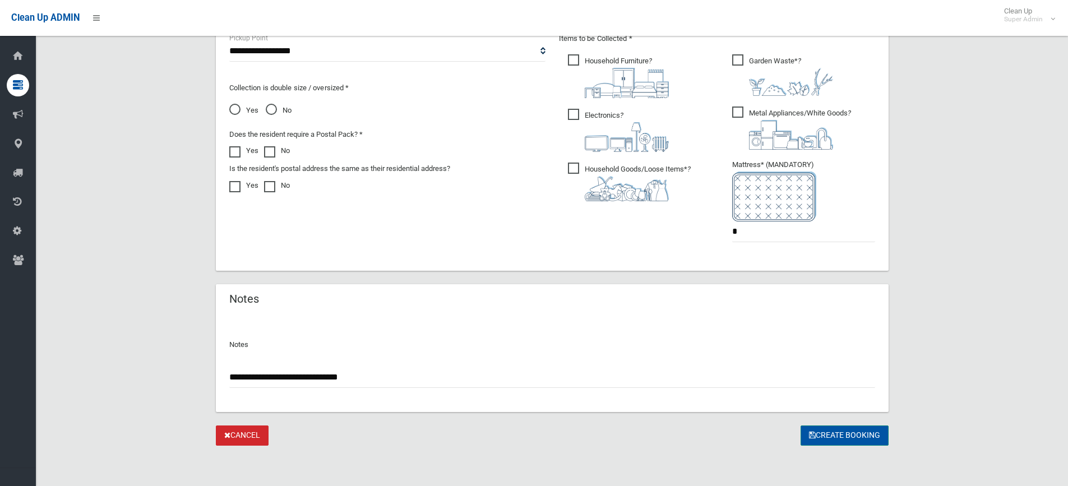
type input "**********"
click at [821, 439] on button "Create Booking" at bounding box center [845, 436] width 88 height 21
